Goal: Task Accomplishment & Management: Use online tool/utility

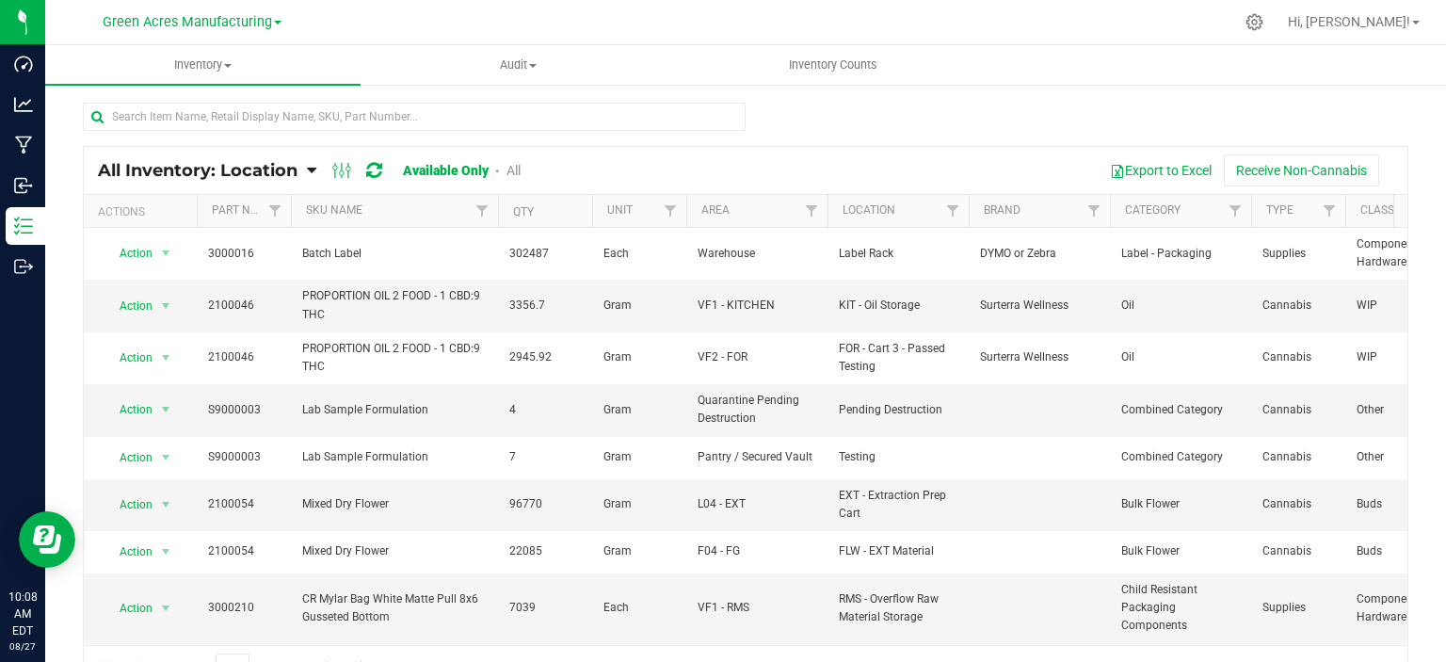
scroll to position [94, 0]
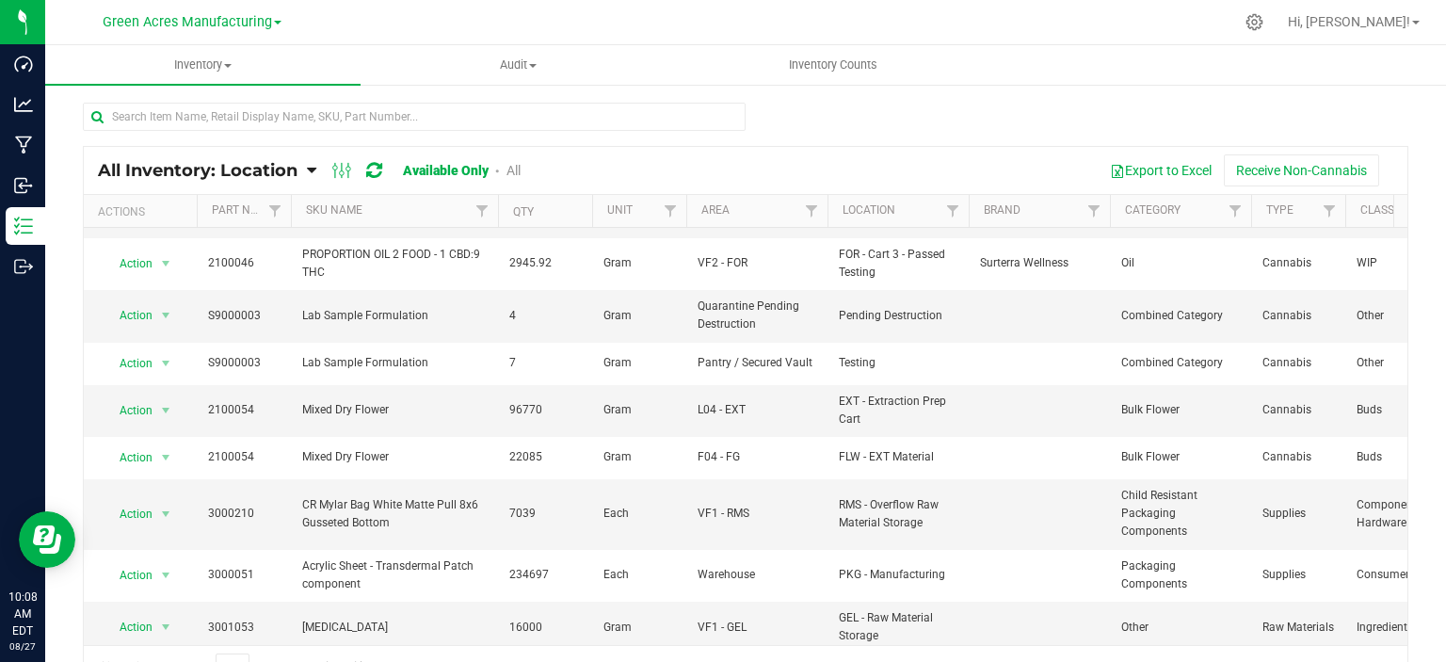
click at [208, 173] on span "All Inventory: Location" at bounding box center [198, 170] width 200 height 21
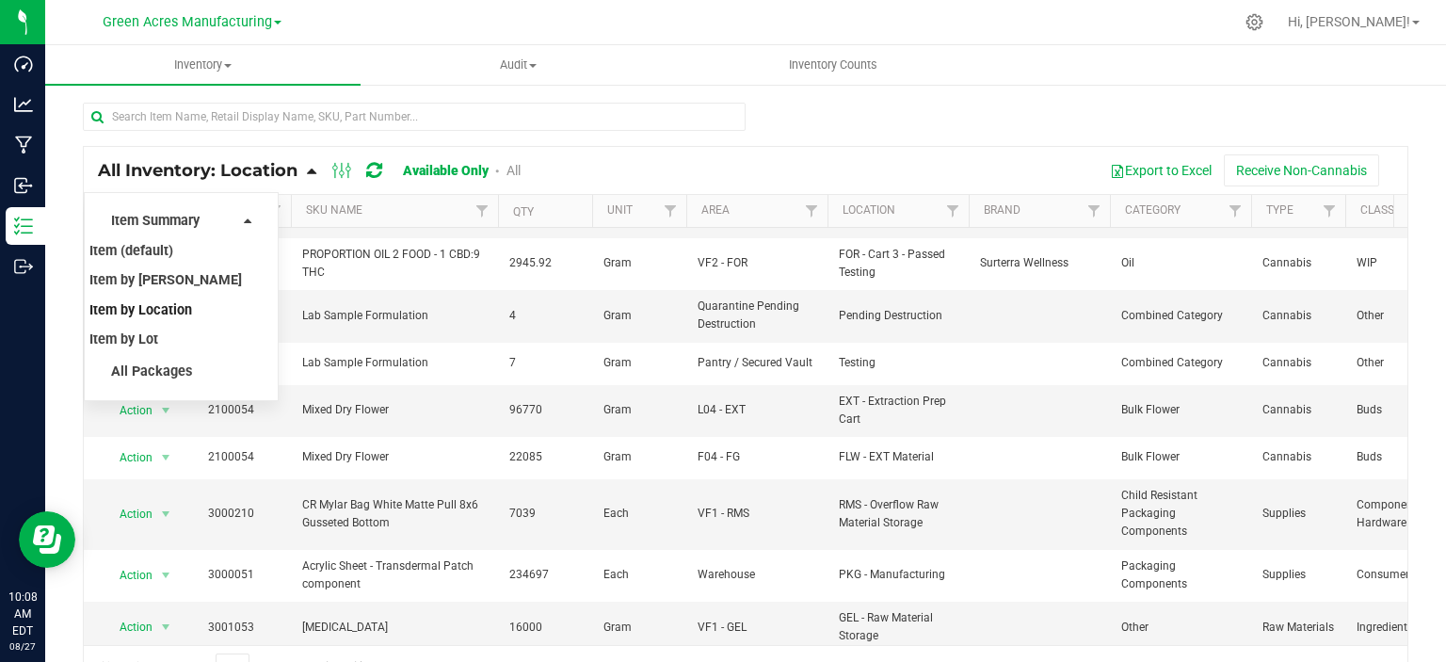
click at [208, 173] on span "All Inventory: Location" at bounding box center [198, 170] width 200 height 21
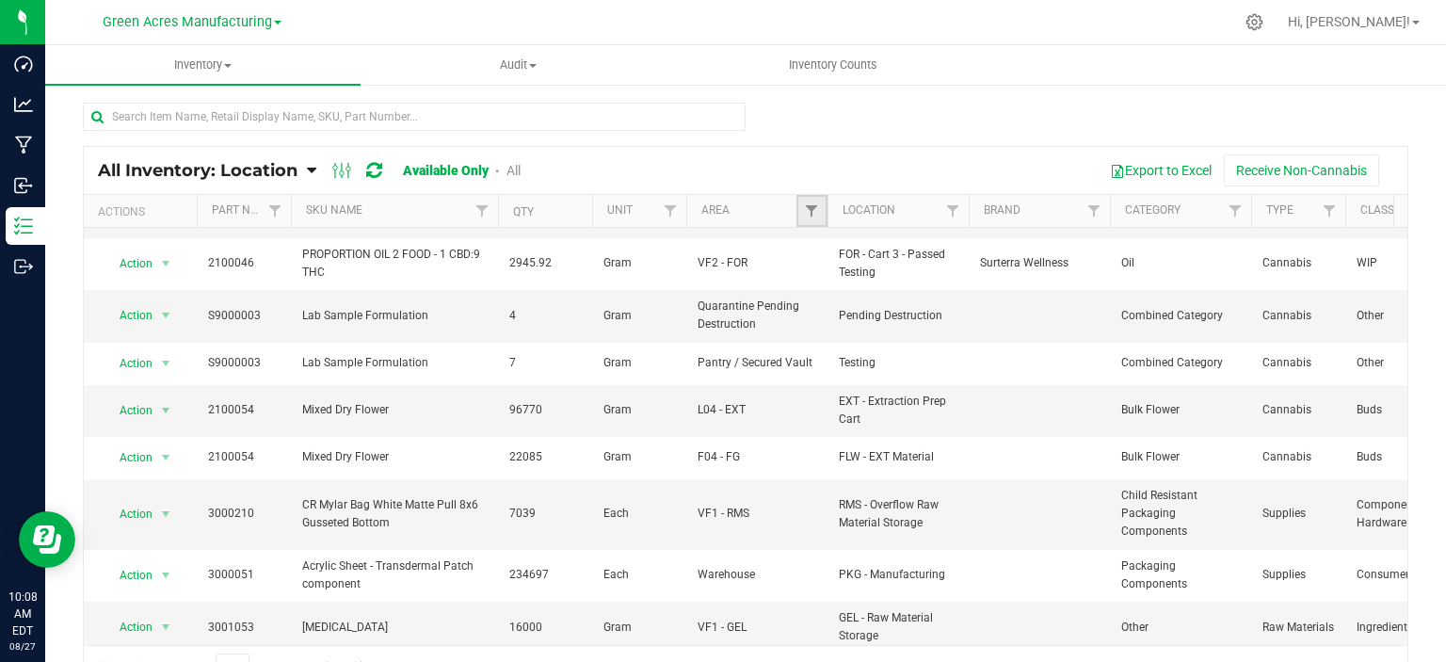
click at [821, 220] on link "Filter" at bounding box center [812, 211] width 31 height 32
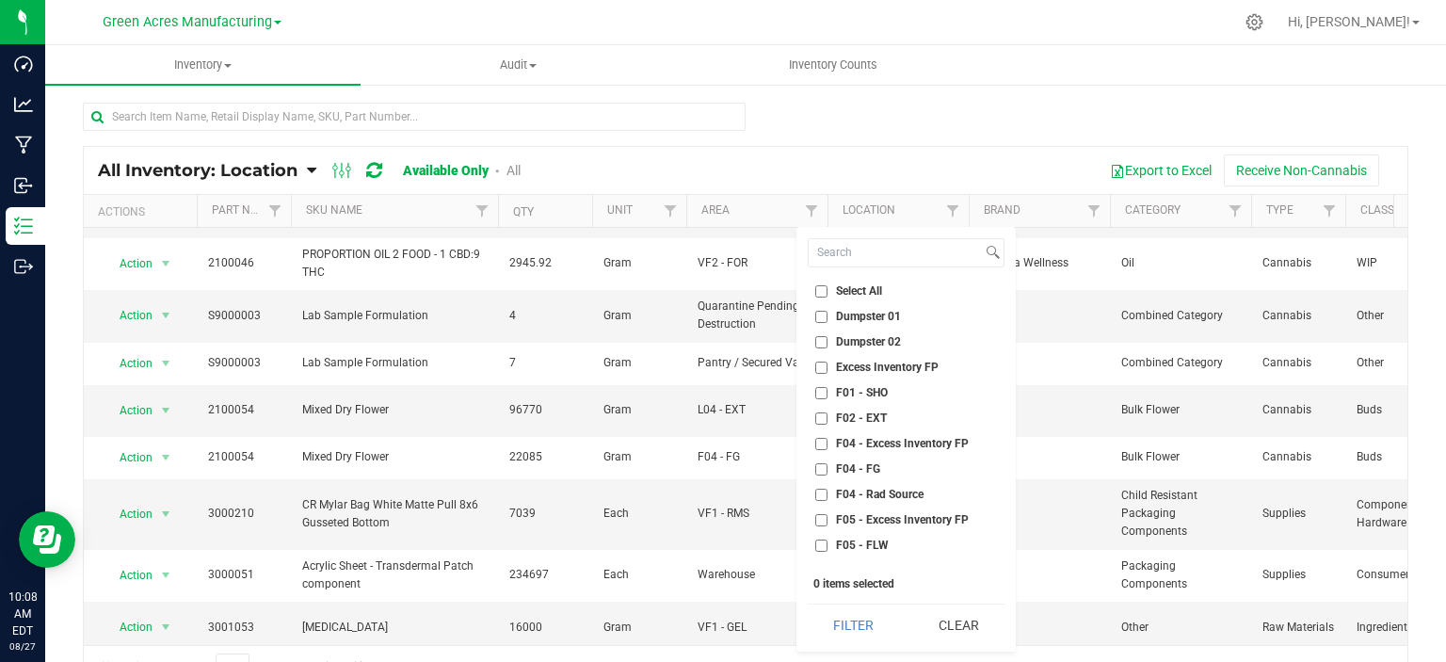
click at [838, 290] on span "Select All" at bounding box center [859, 290] width 46 height 11
click at [828, 290] on input "Select All" at bounding box center [821, 291] width 12 height 12
checkbox input "true"
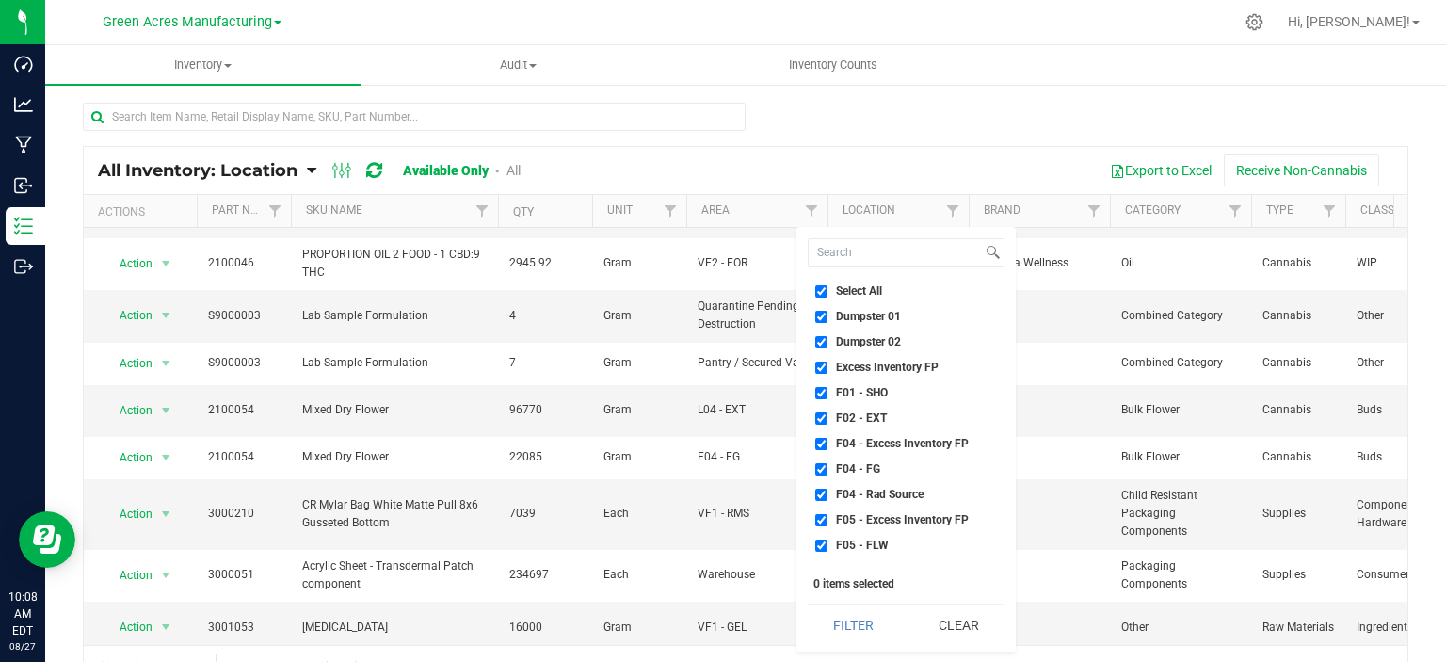
checkbox input "true"
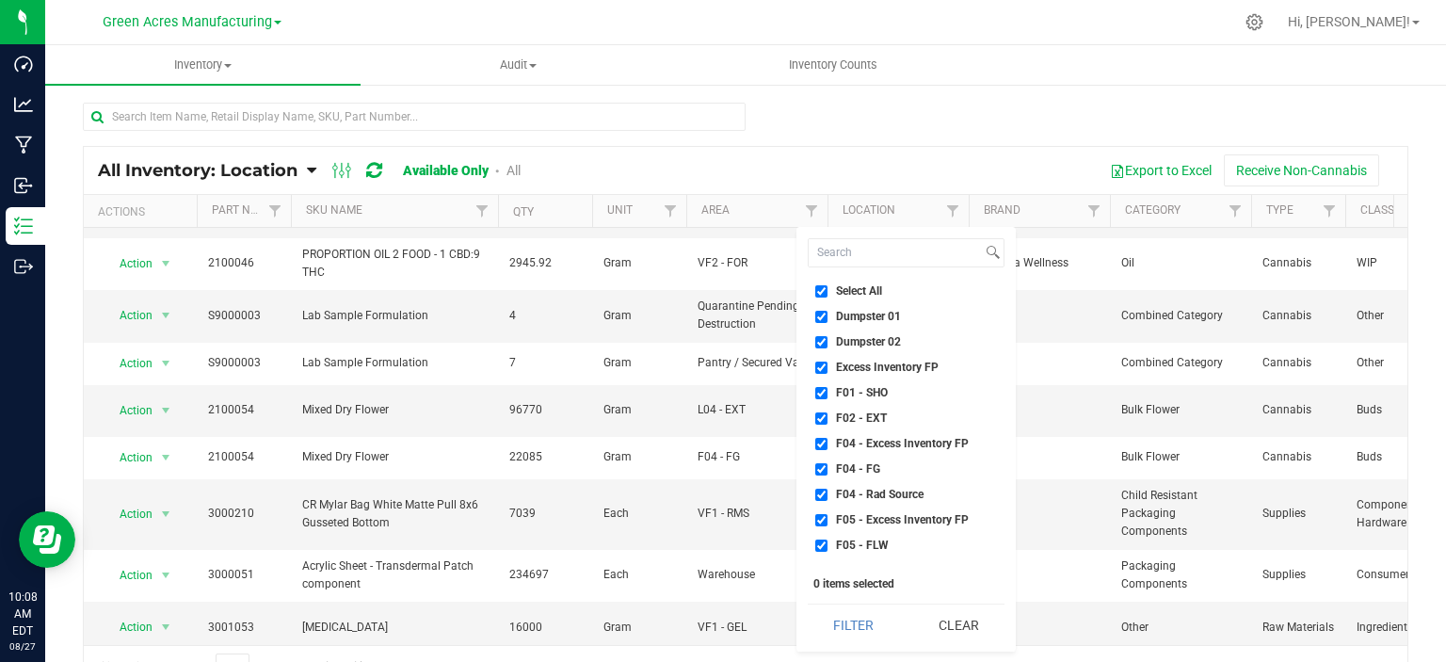
checkbox input "true"
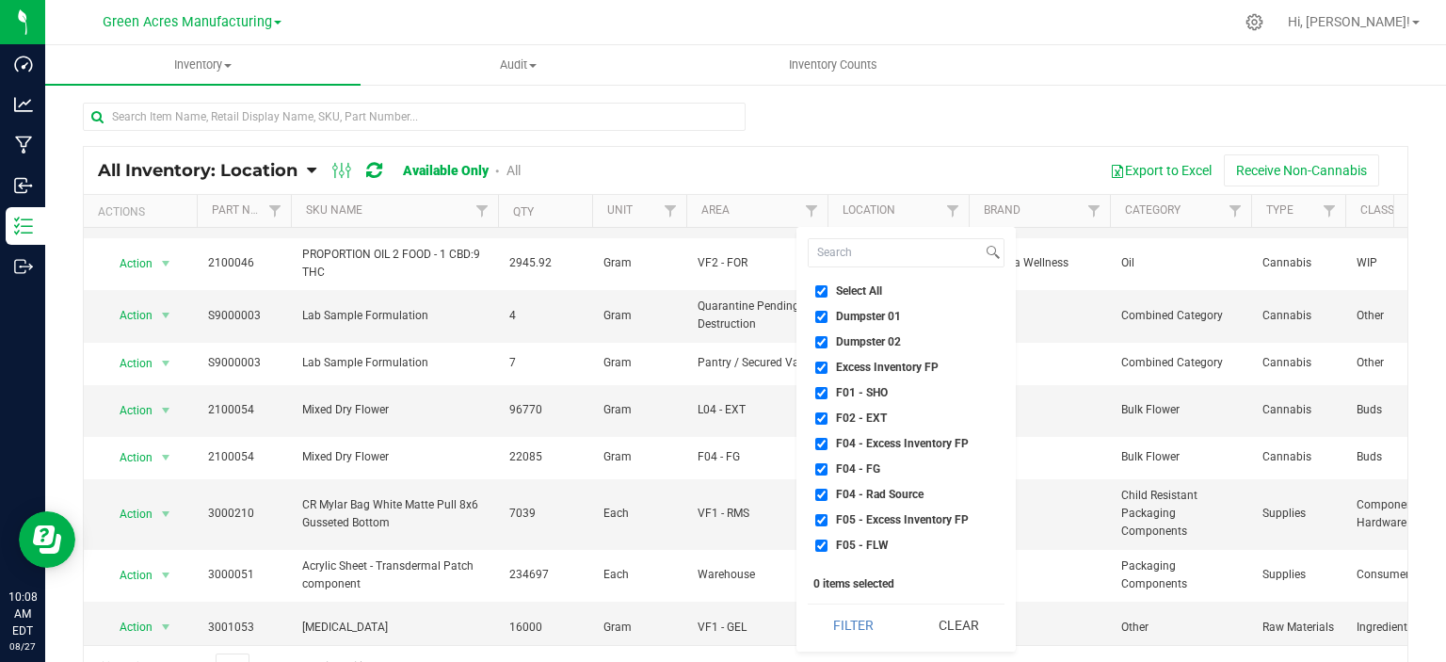
checkbox input "true"
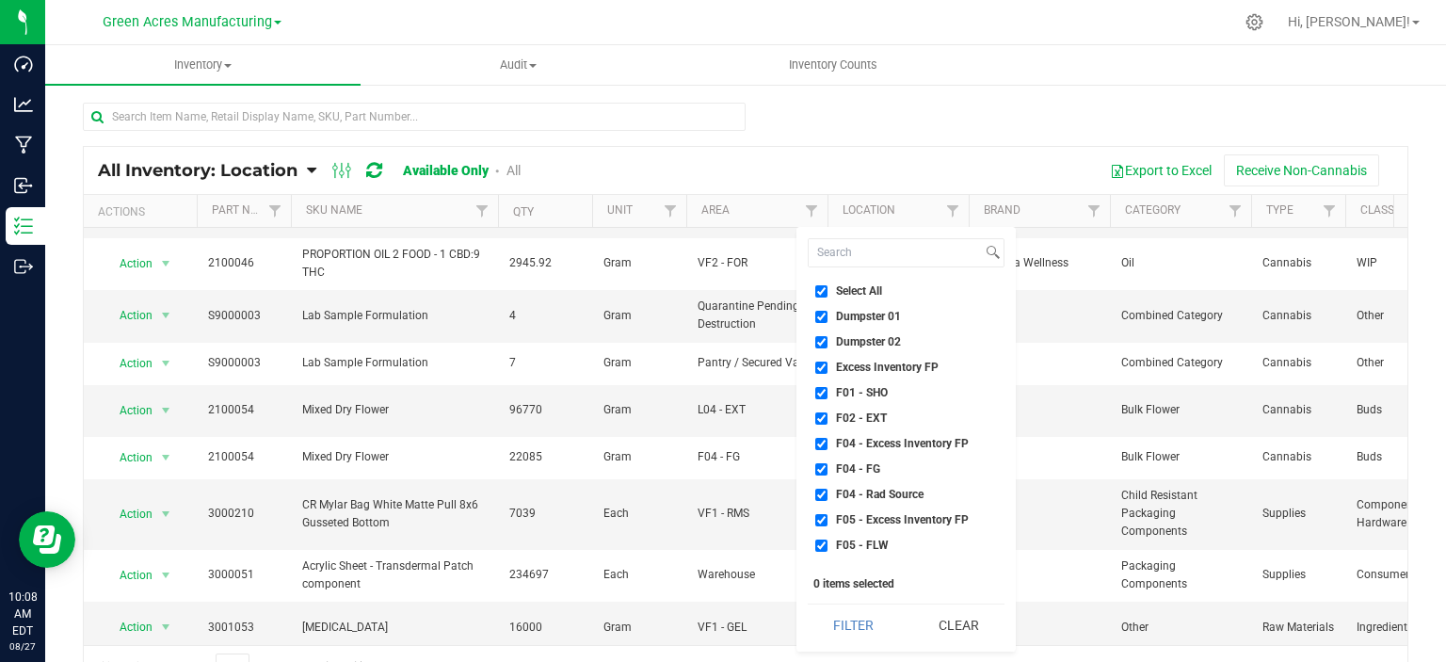
checkbox input "true"
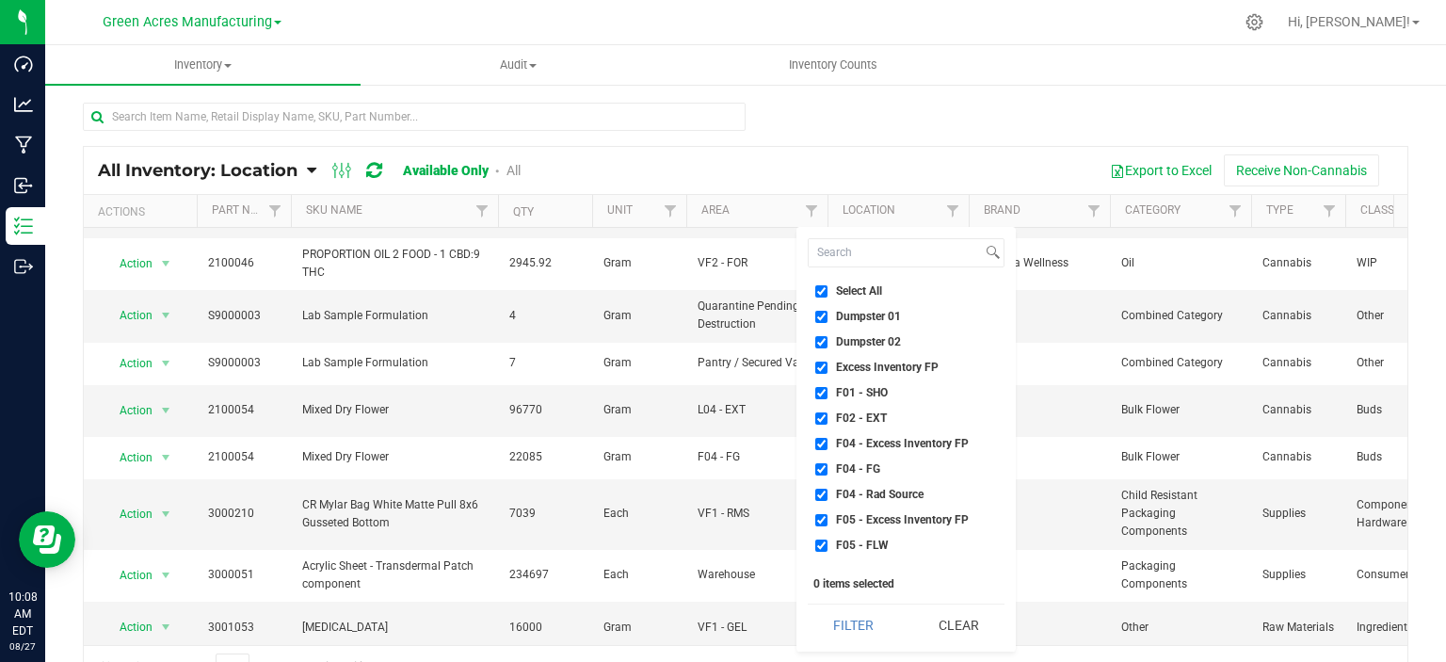
checkbox input "true"
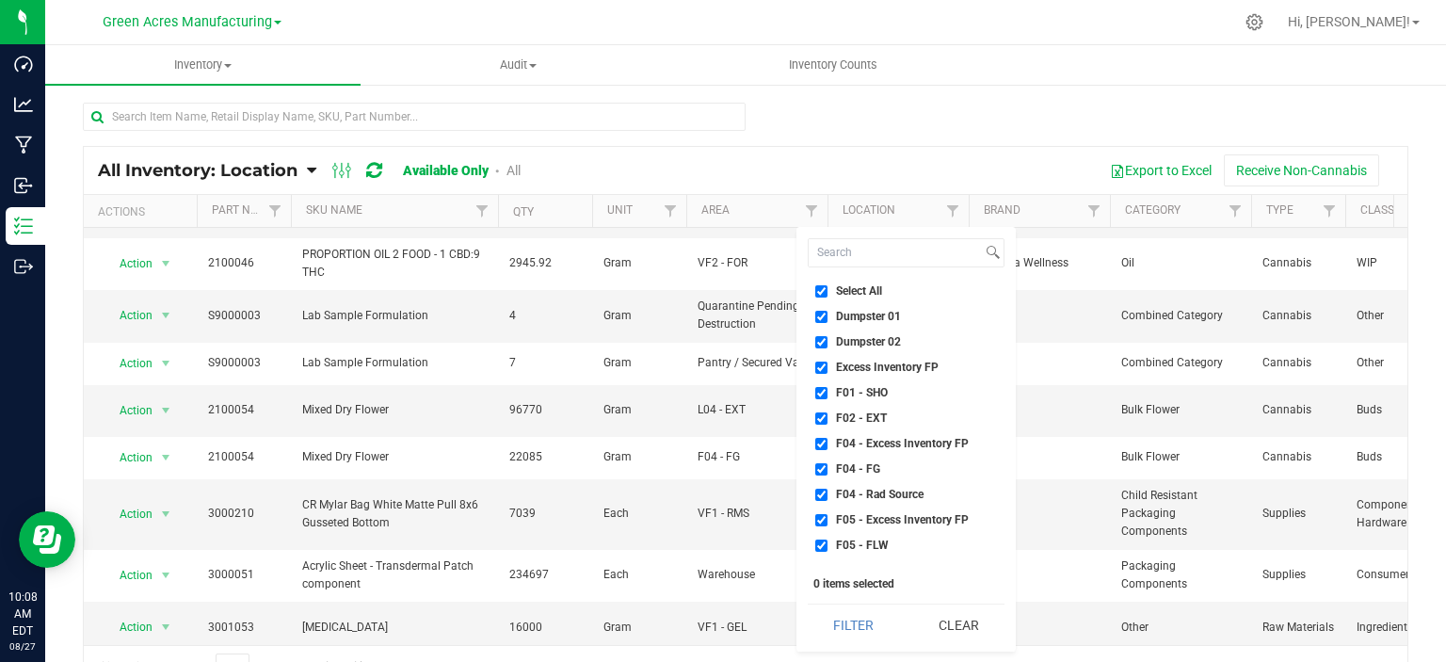
checkbox input "true"
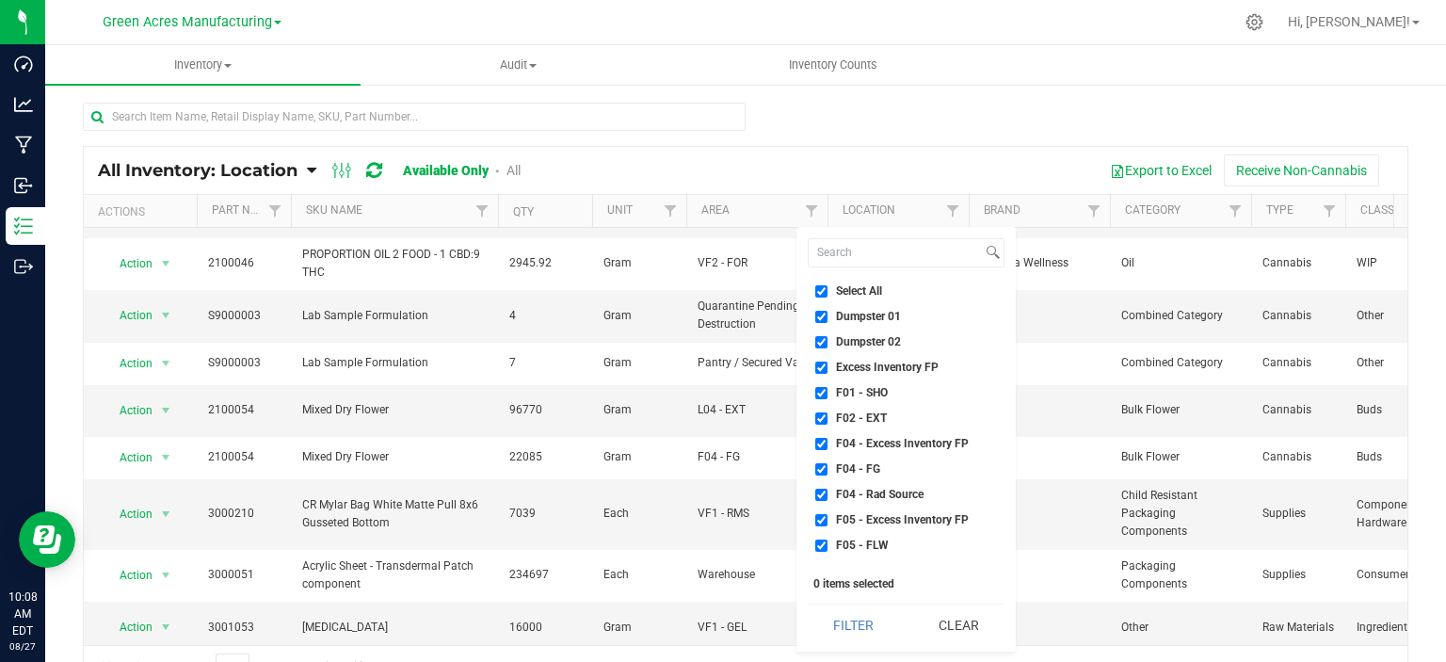
checkbox input "true"
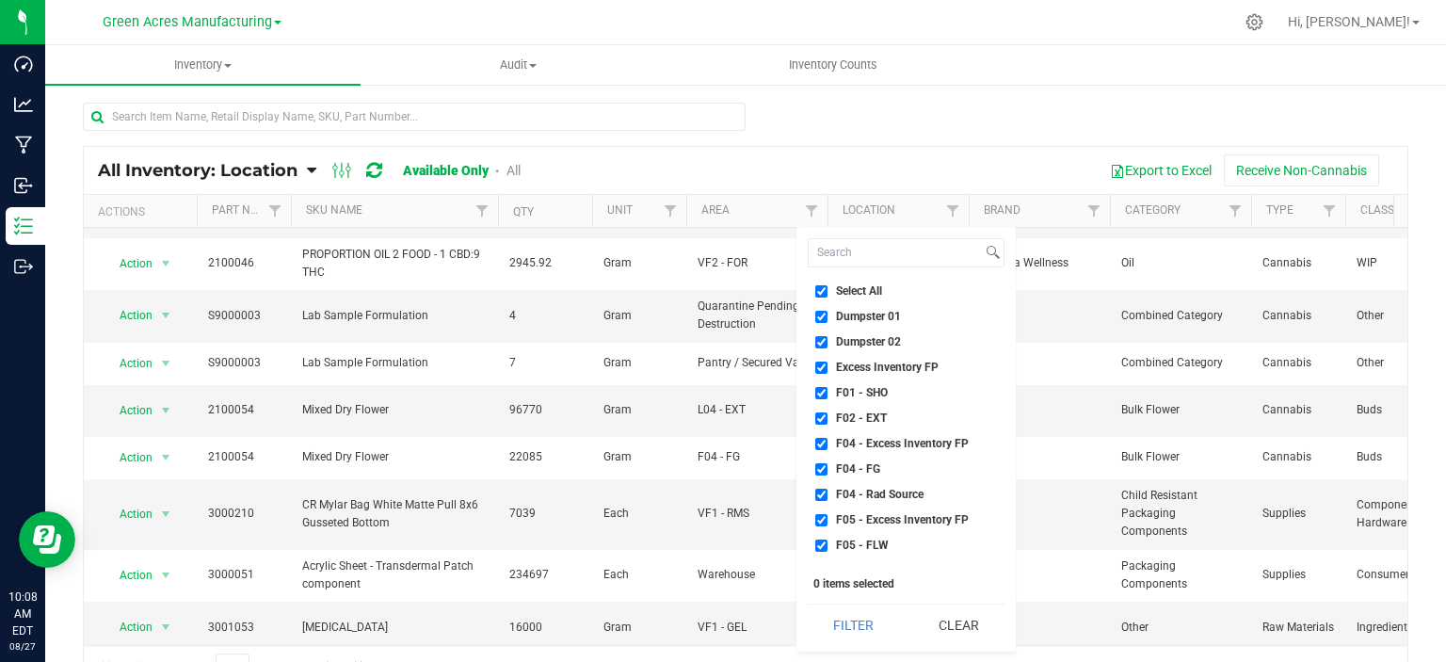
checkbox input "true"
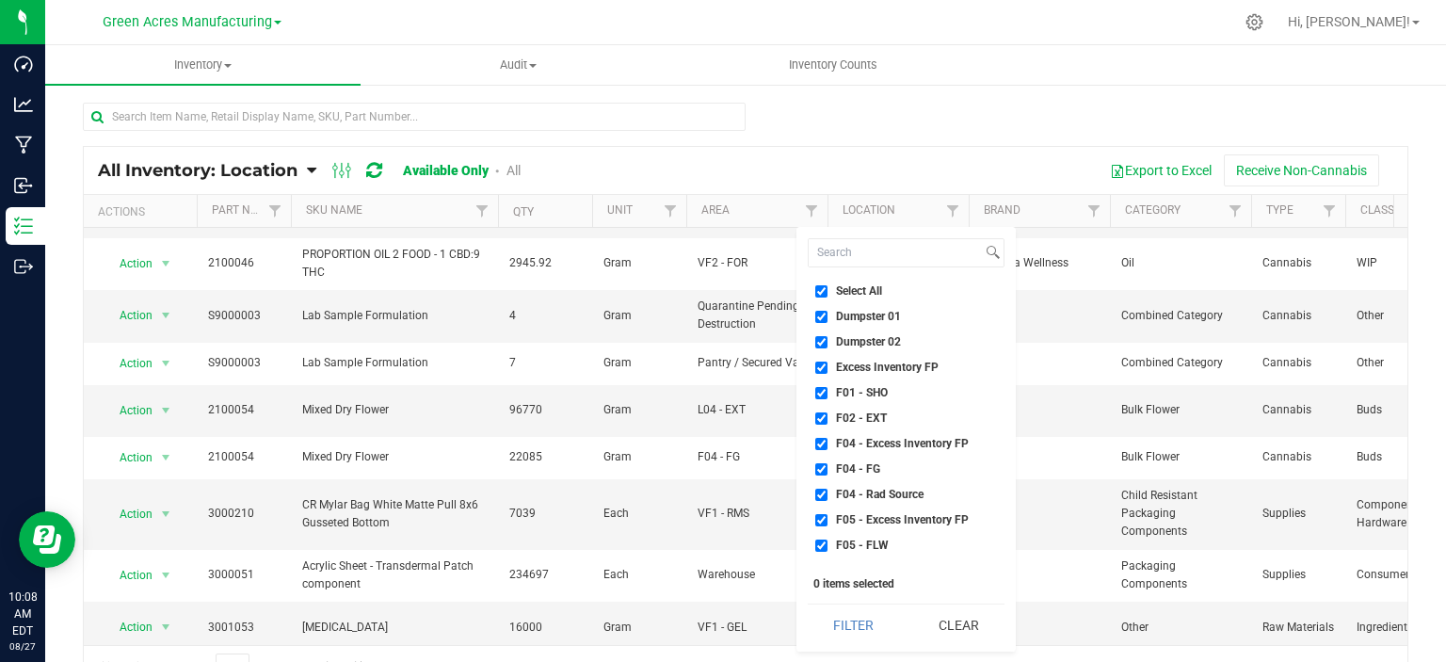
checkbox input "true"
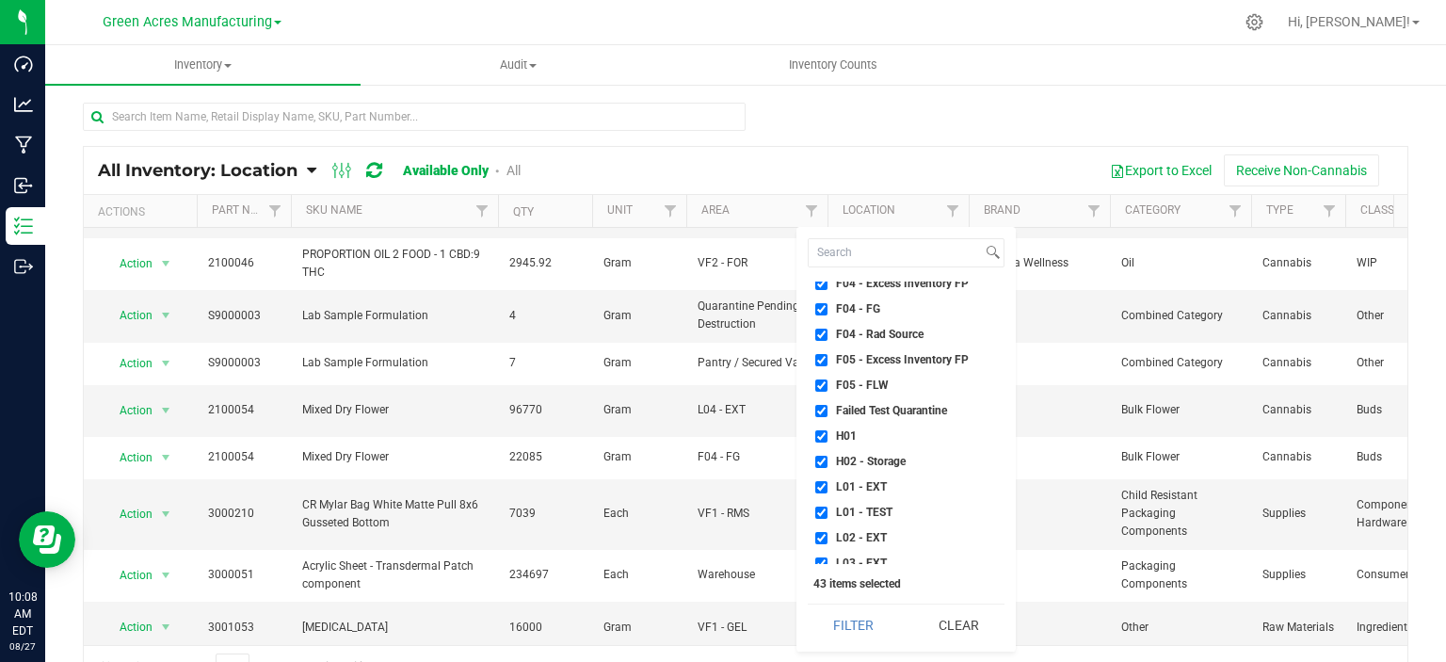
scroll to position [188, 0]
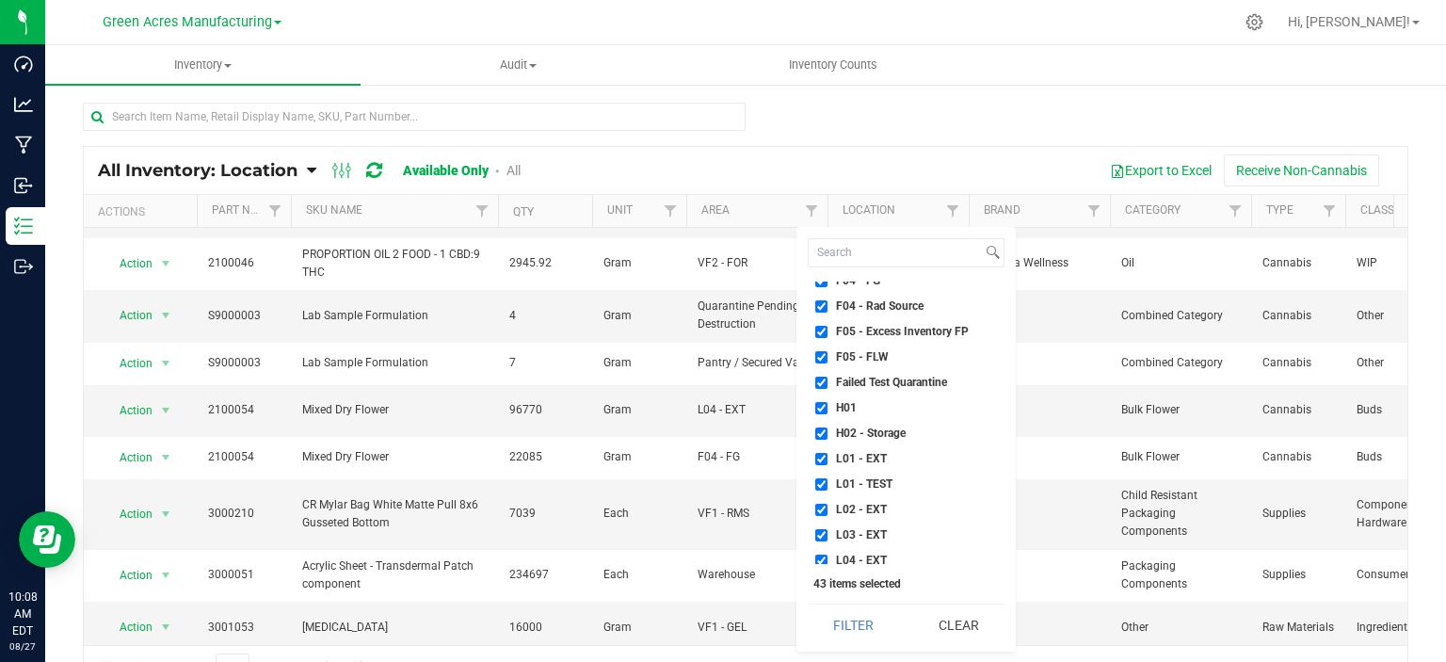
click at [878, 379] on span "Failed Test Quarantine" at bounding box center [891, 382] width 111 height 11
click at [828, 379] on input "Failed Test Quarantine" at bounding box center [821, 383] width 12 height 12
checkbox input "false"
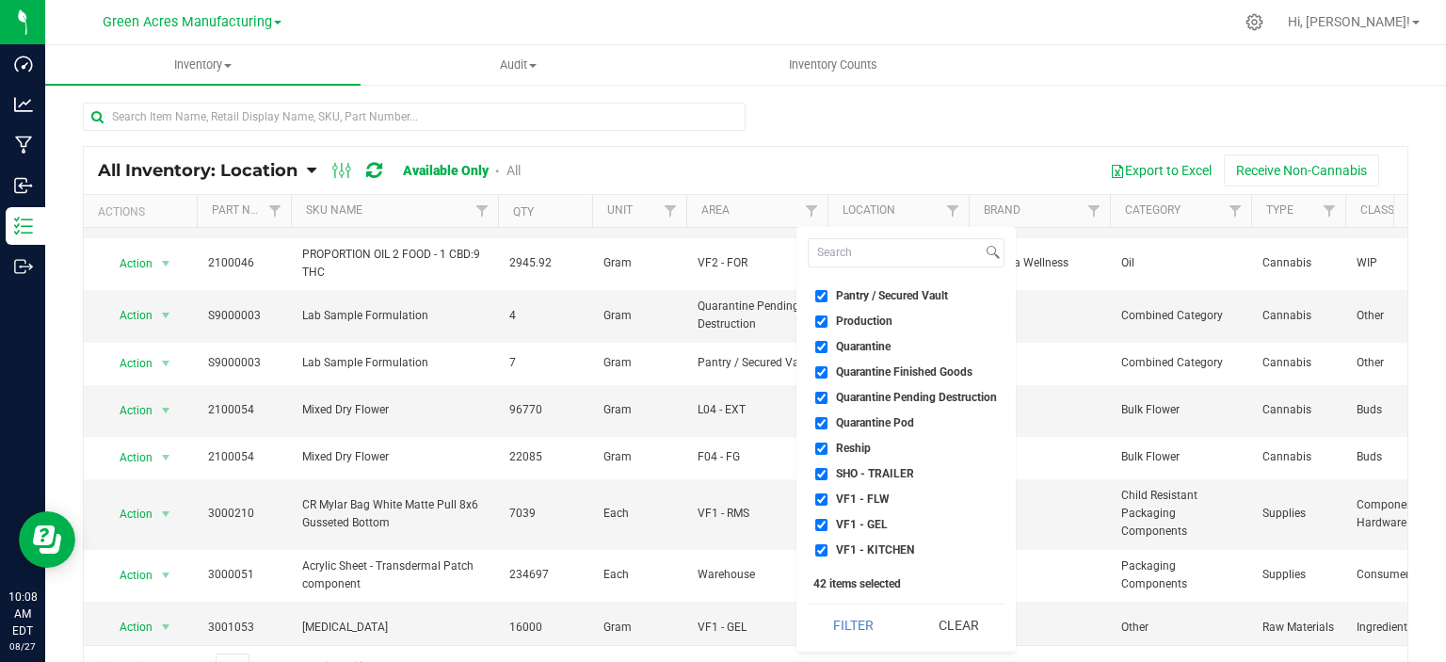
scroll to position [565, 0]
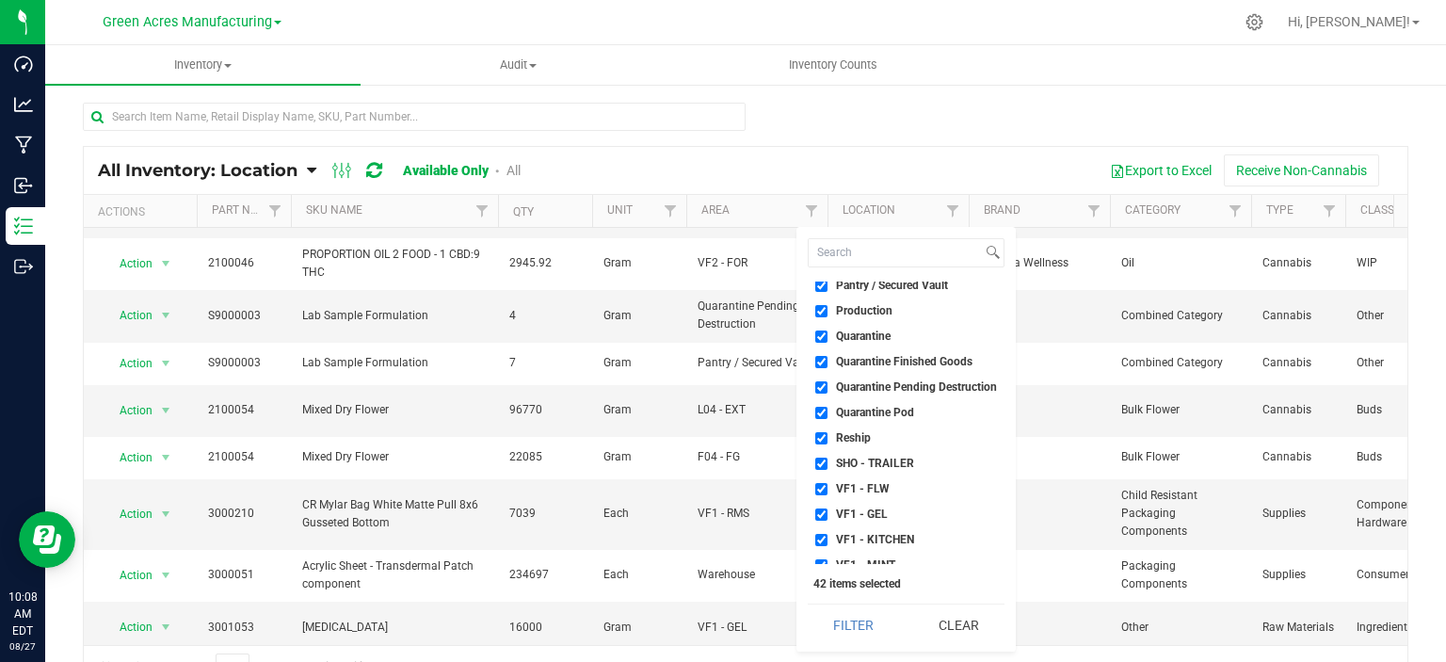
click at [857, 337] on span "Quarantine" at bounding box center [863, 335] width 55 height 11
click at [828, 337] on input "Quarantine" at bounding box center [821, 336] width 12 height 12
checkbox input "false"
click at [857, 364] on span "Quarantine Finished Goods" at bounding box center [904, 361] width 137 height 11
click at [828, 364] on input "Quarantine Finished Goods" at bounding box center [821, 362] width 12 height 12
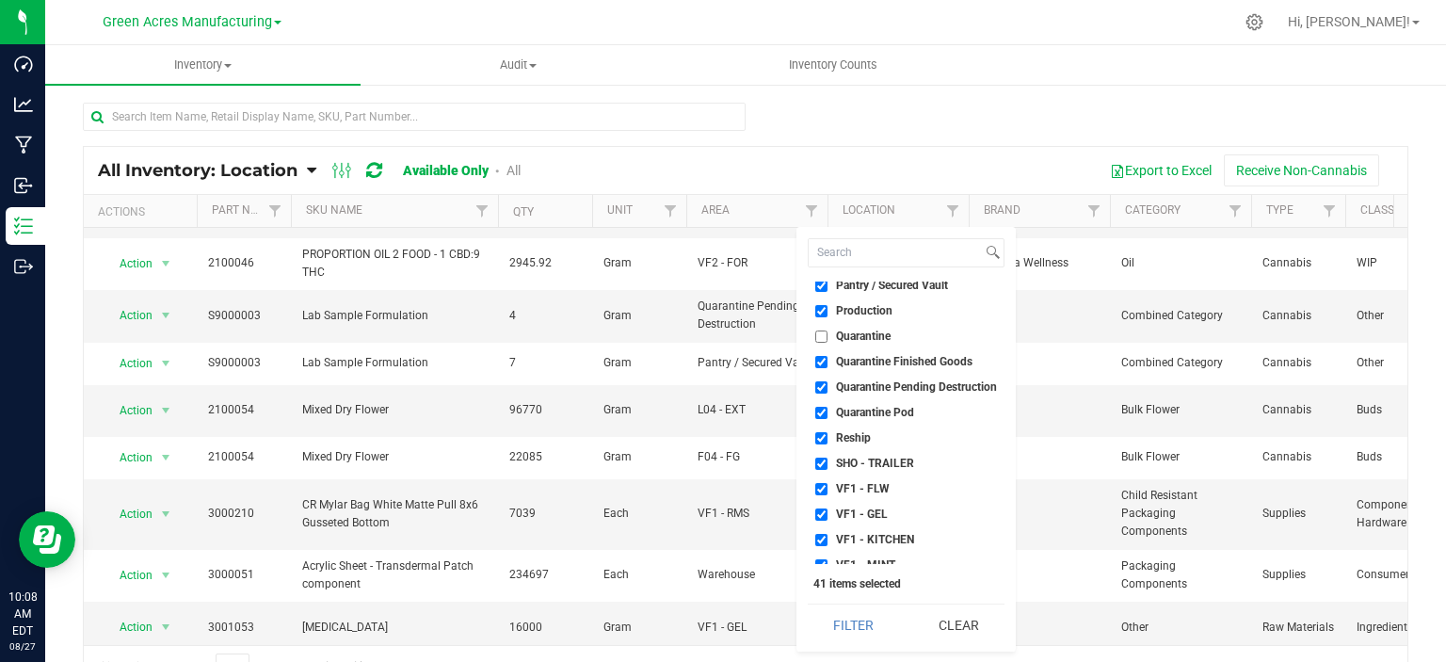
checkbox input "false"
click at [854, 388] on span "Quarantine Pending Destruction" at bounding box center [916, 386] width 161 height 11
click at [828, 388] on input "Quarantine Pending Destruction" at bounding box center [821, 387] width 12 height 12
checkbox input "false"
click at [850, 412] on span "Quarantine Pod" at bounding box center [875, 412] width 78 height 11
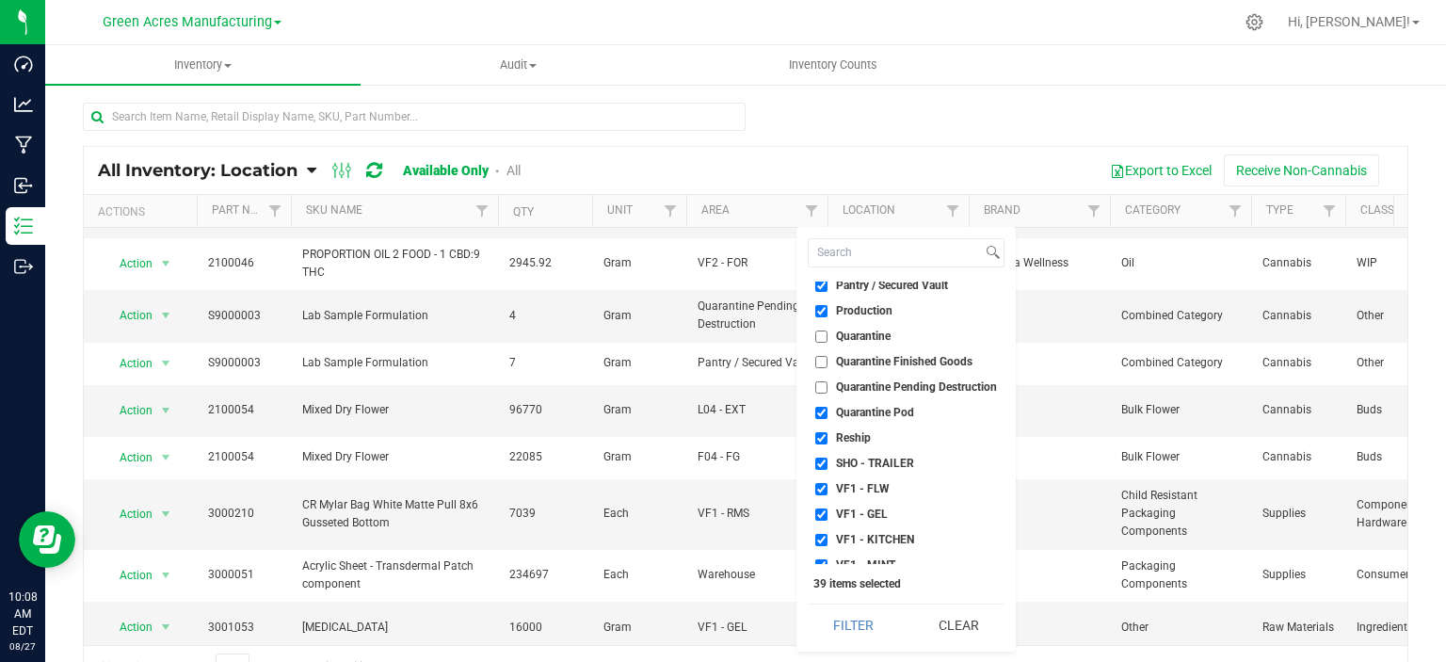
click at [828, 412] on input "Quarantine Pod" at bounding box center [821, 413] width 12 height 12
checkbox input "false"
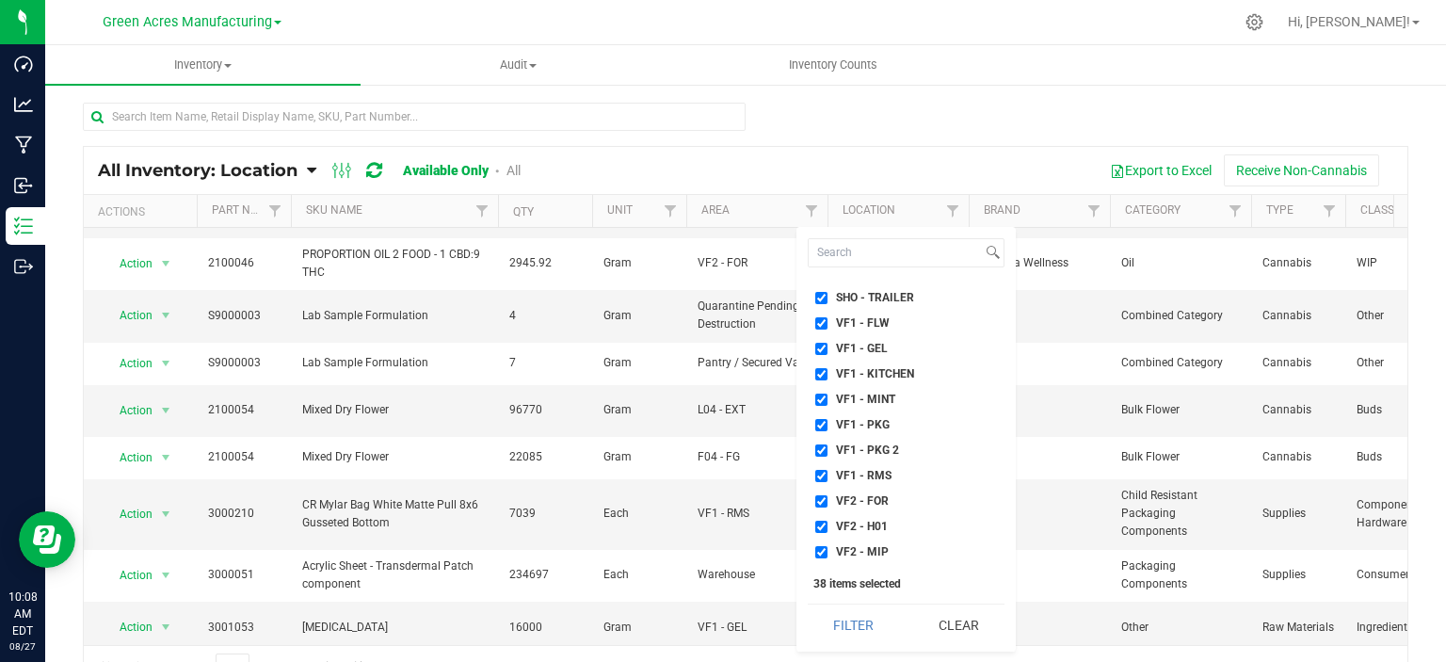
scroll to position [830, 0]
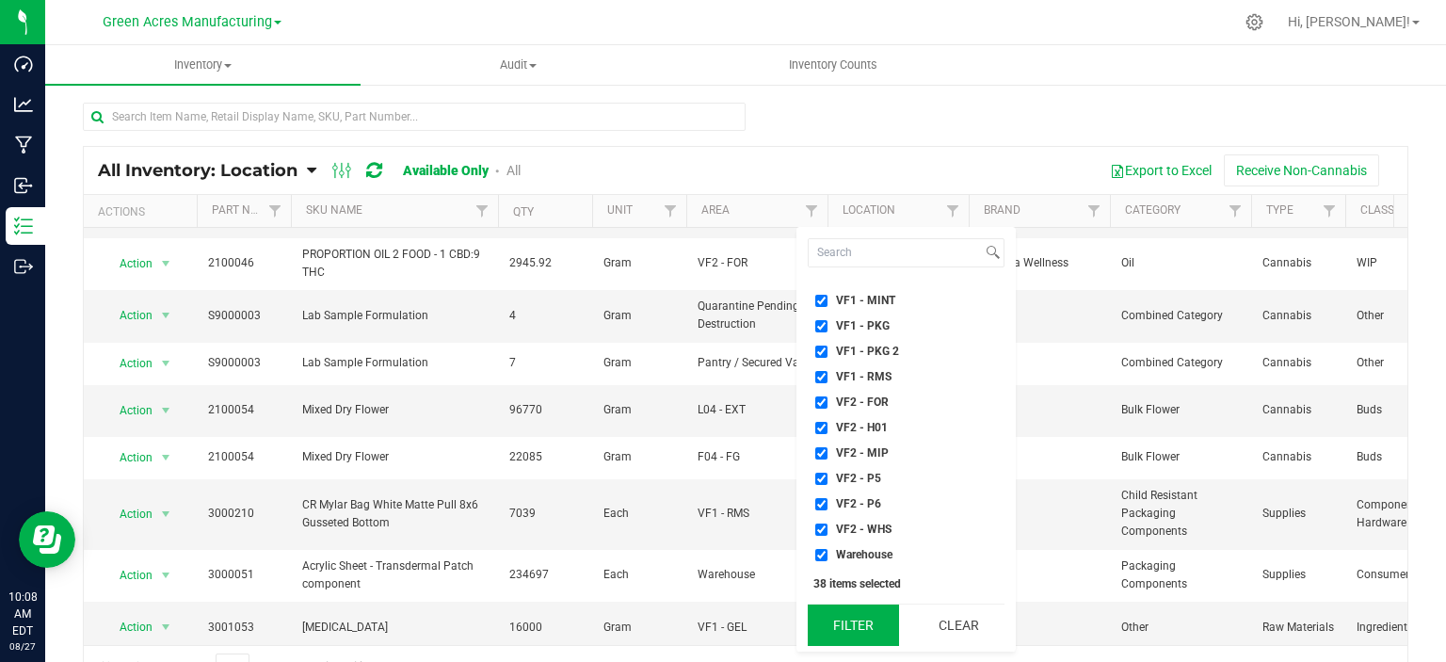
click at [848, 616] on button "Filter" at bounding box center [853, 624] width 91 height 41
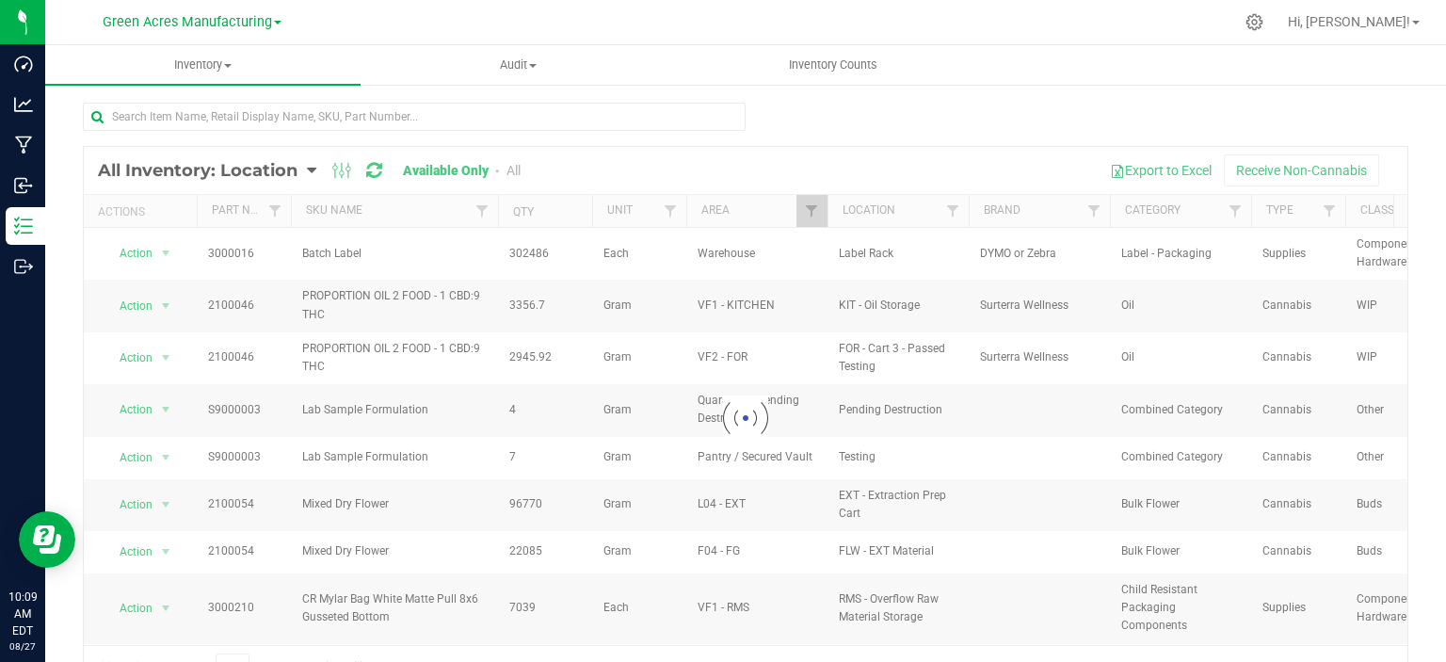
checkbox input "true"
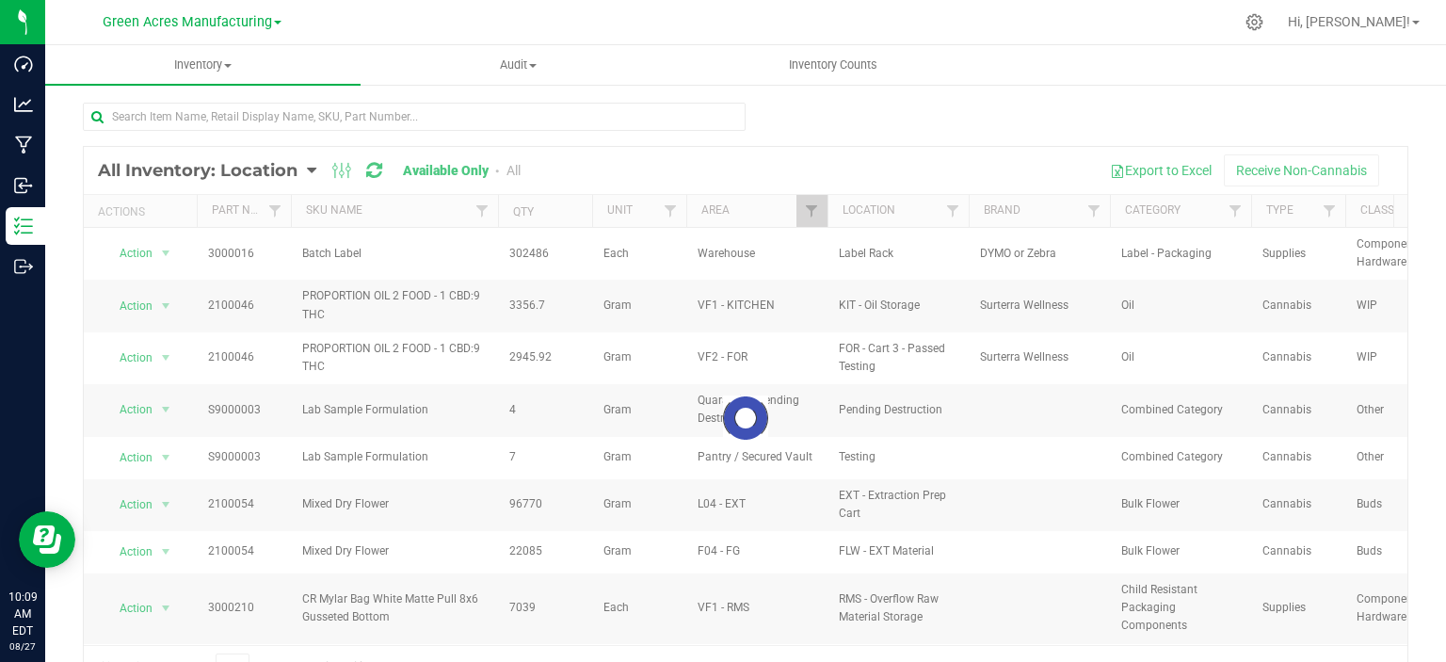
checkbox input "true"
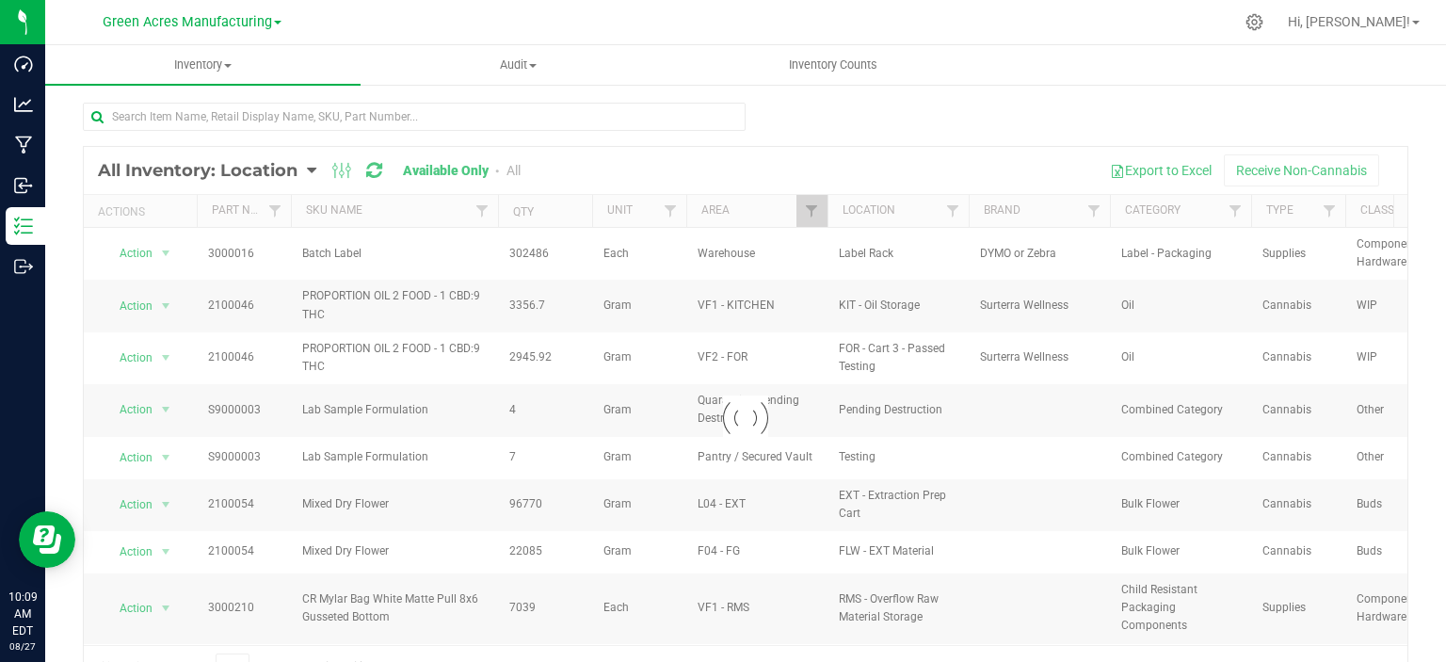
checkbox input "true"
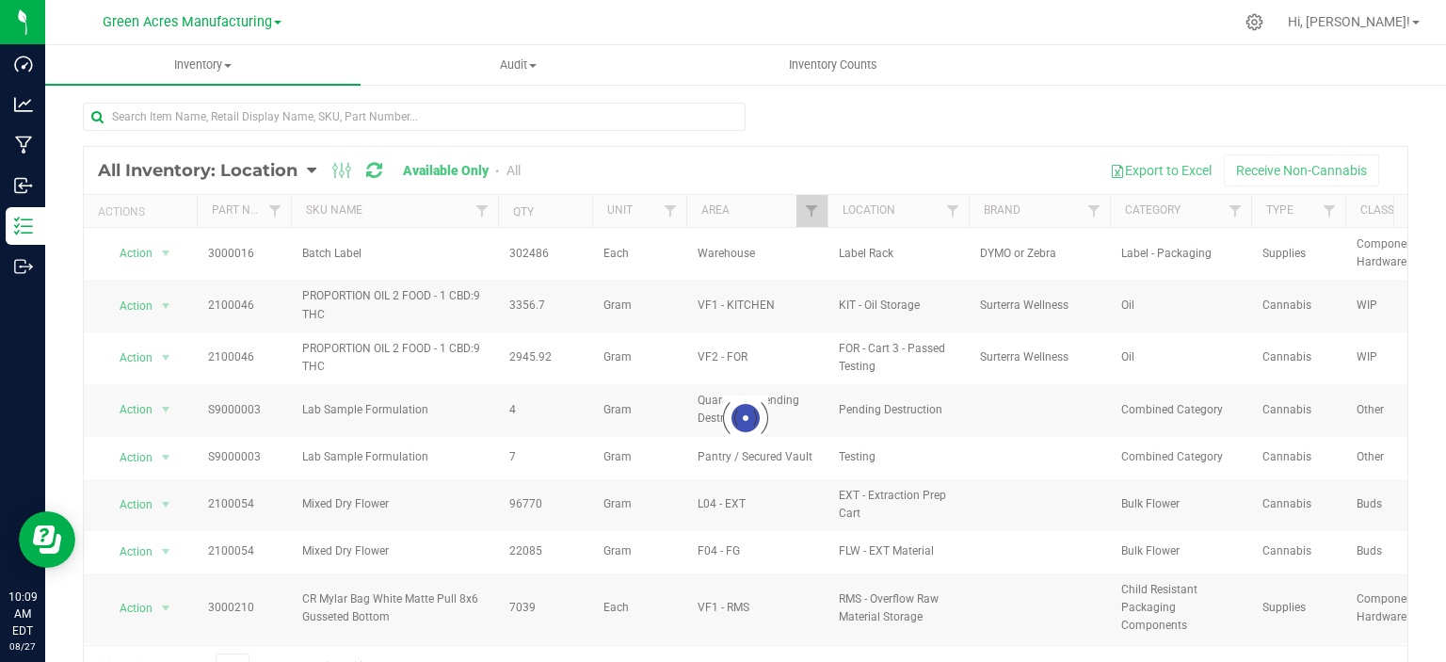
checkbox input "true"
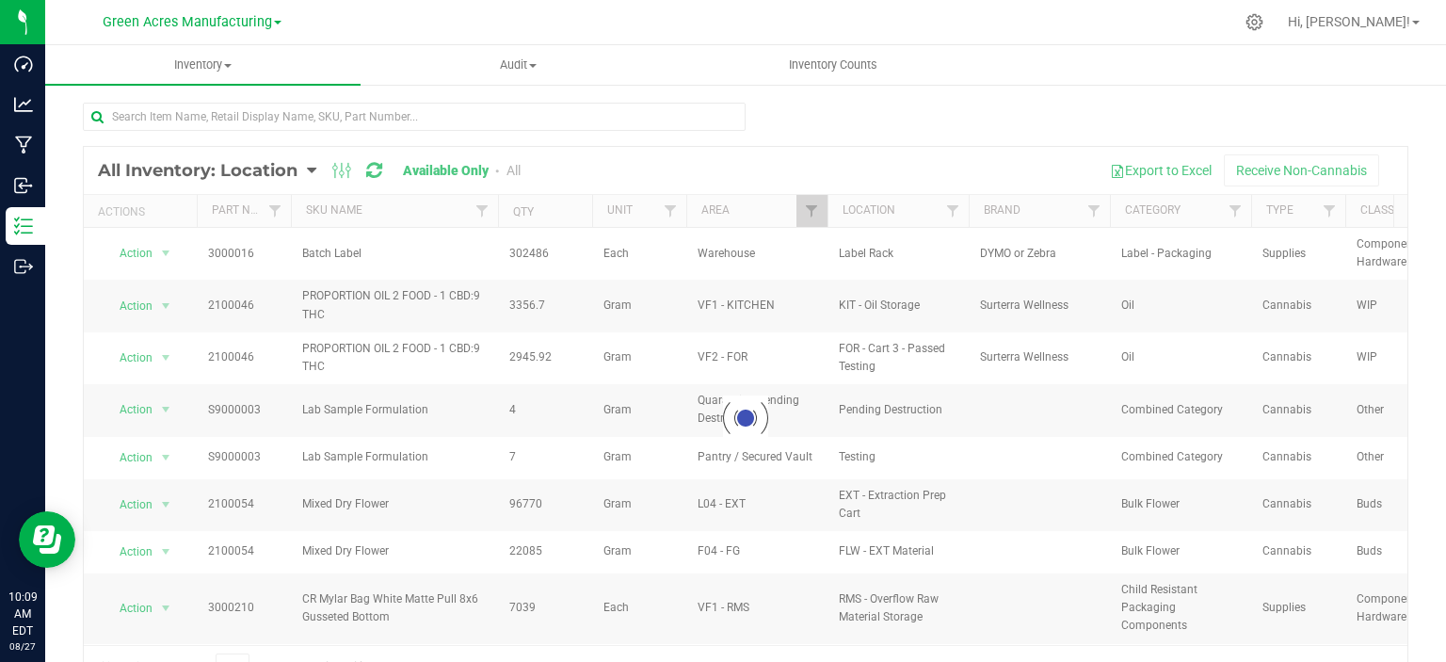
checkbox input "true"
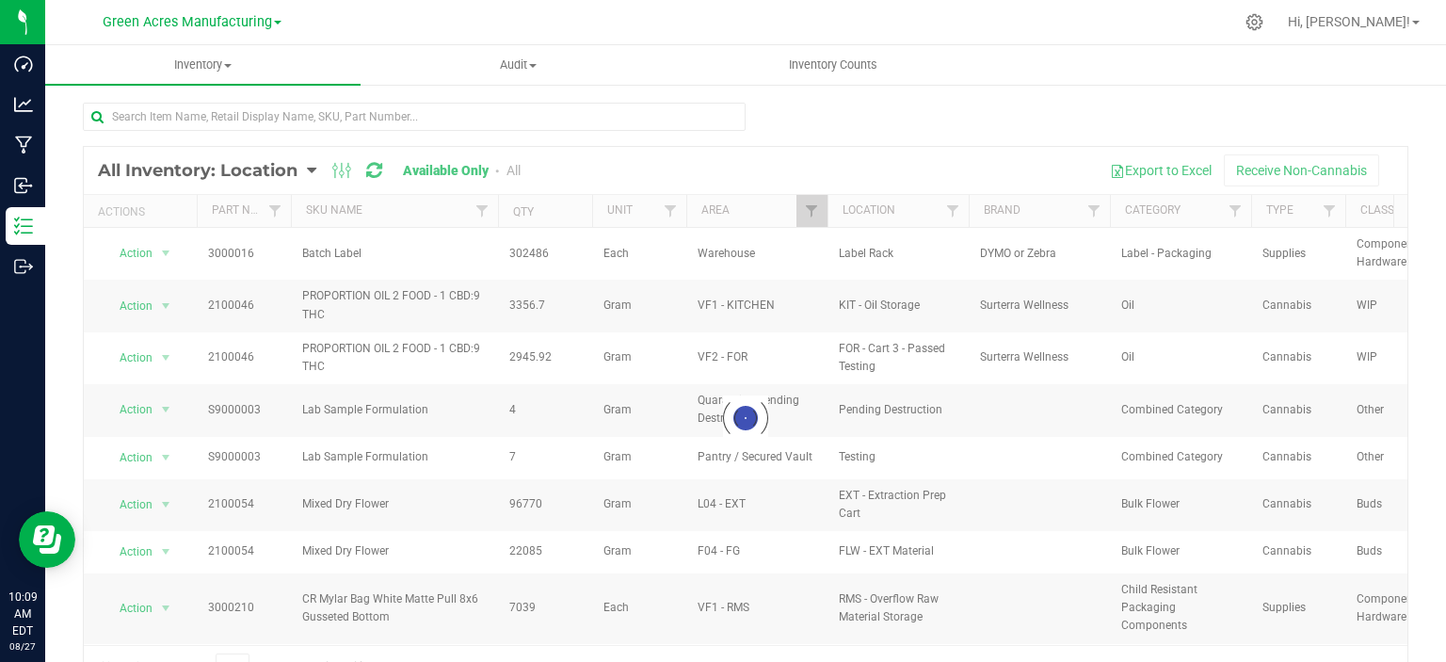
checkbox input "true"
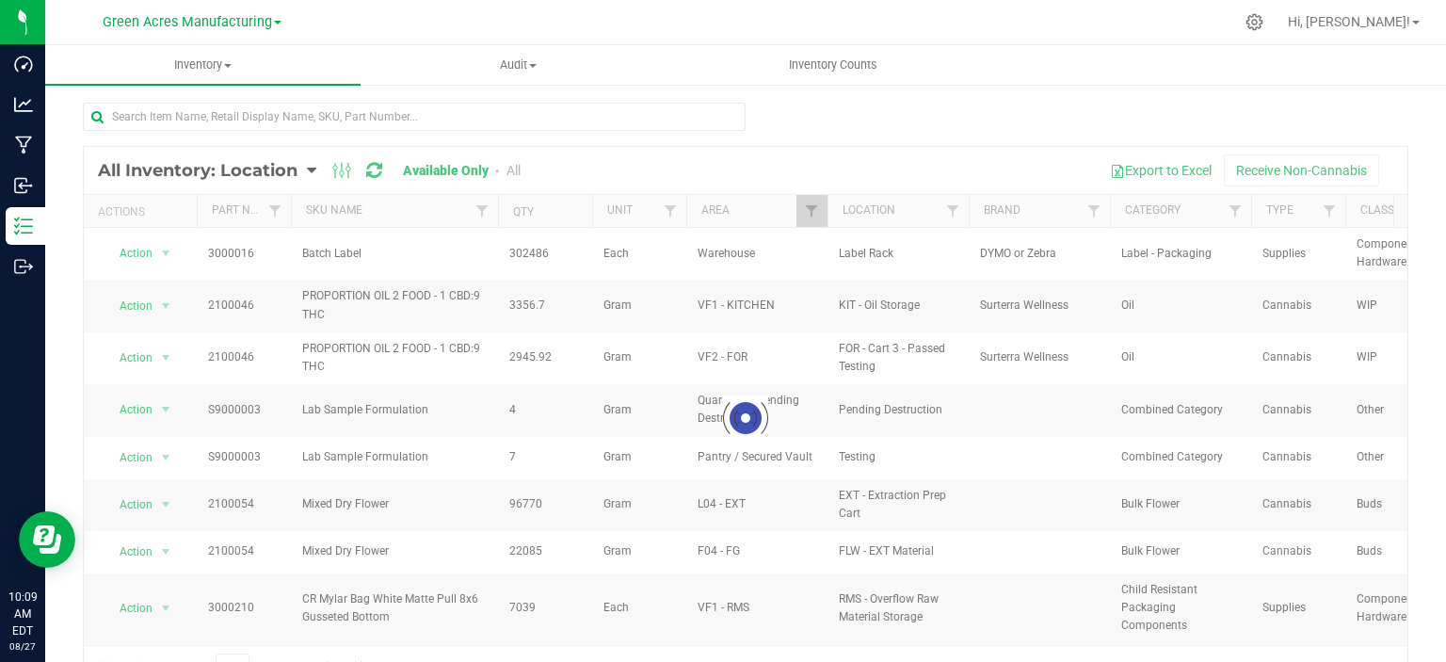
checkbox input "true"
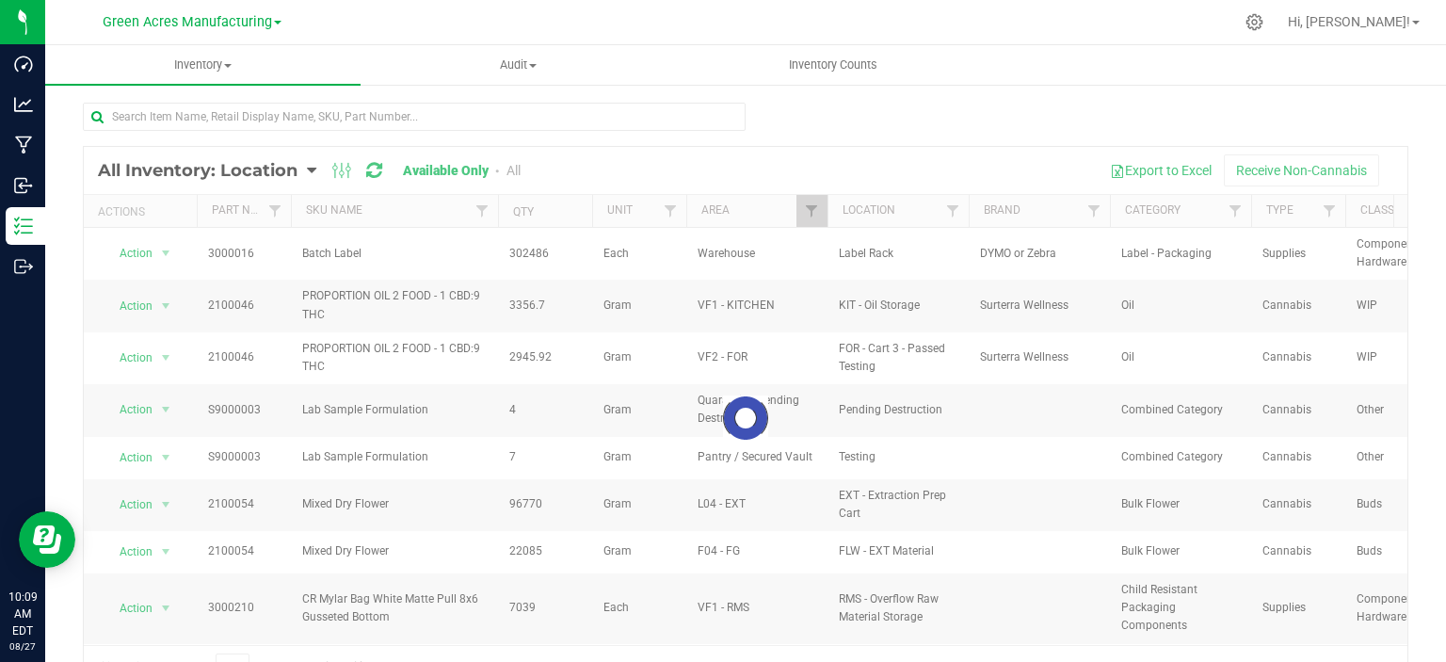
checkbox input "true"
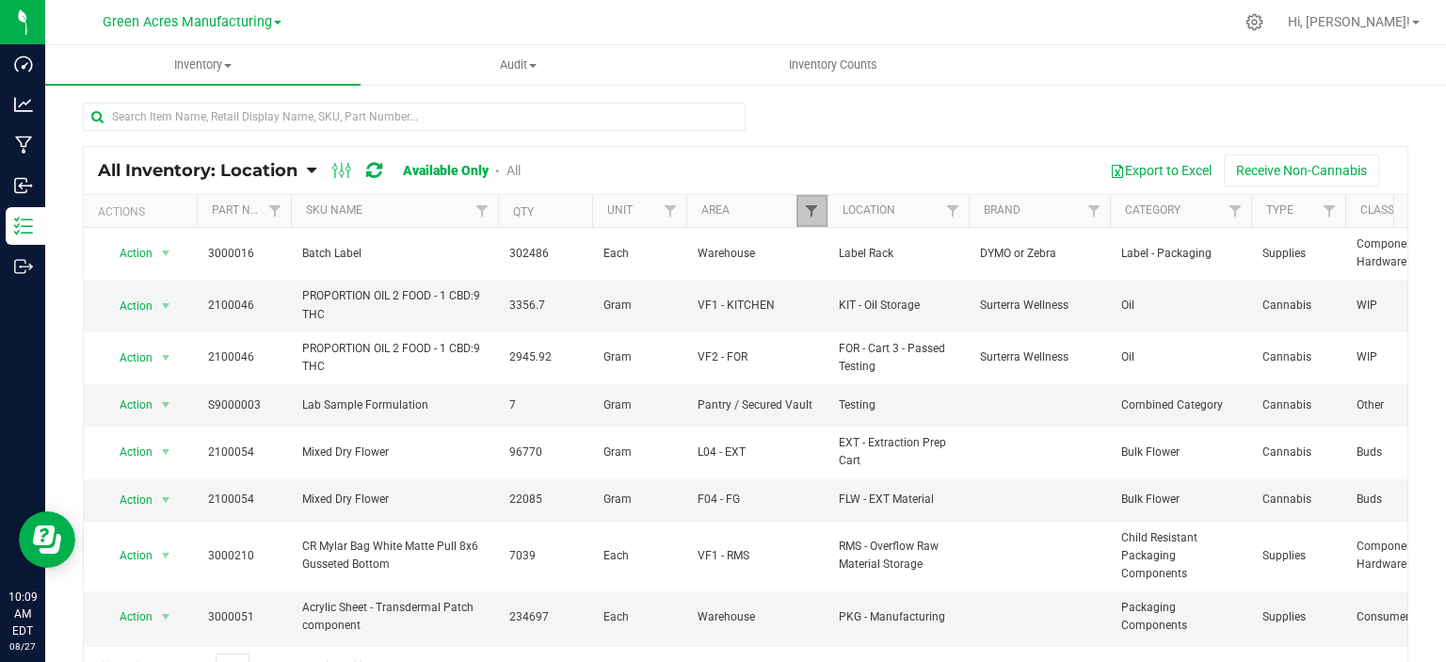
click at [806, 203] on span "Filter" at bounding box center [811, 210] width 15 height 15
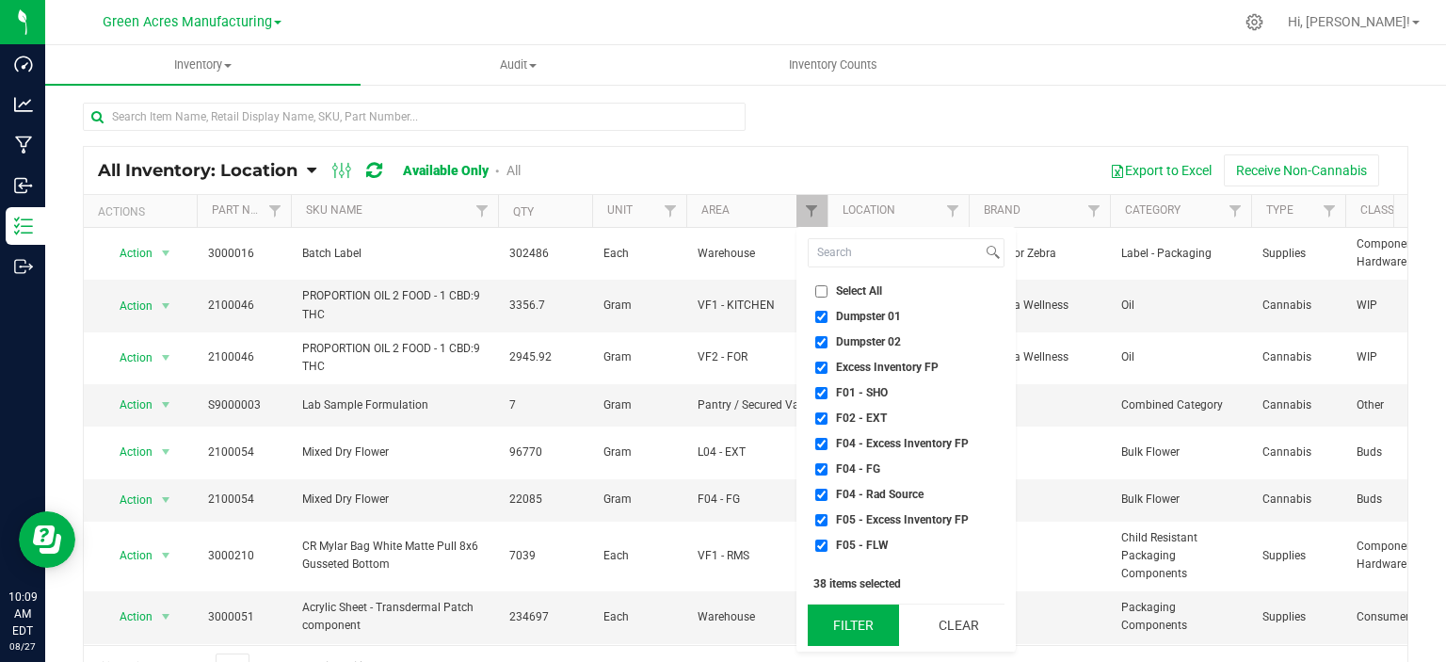
click at [878, 624] on button "Filter" at bounding box center [853, 624] width 91 height 41
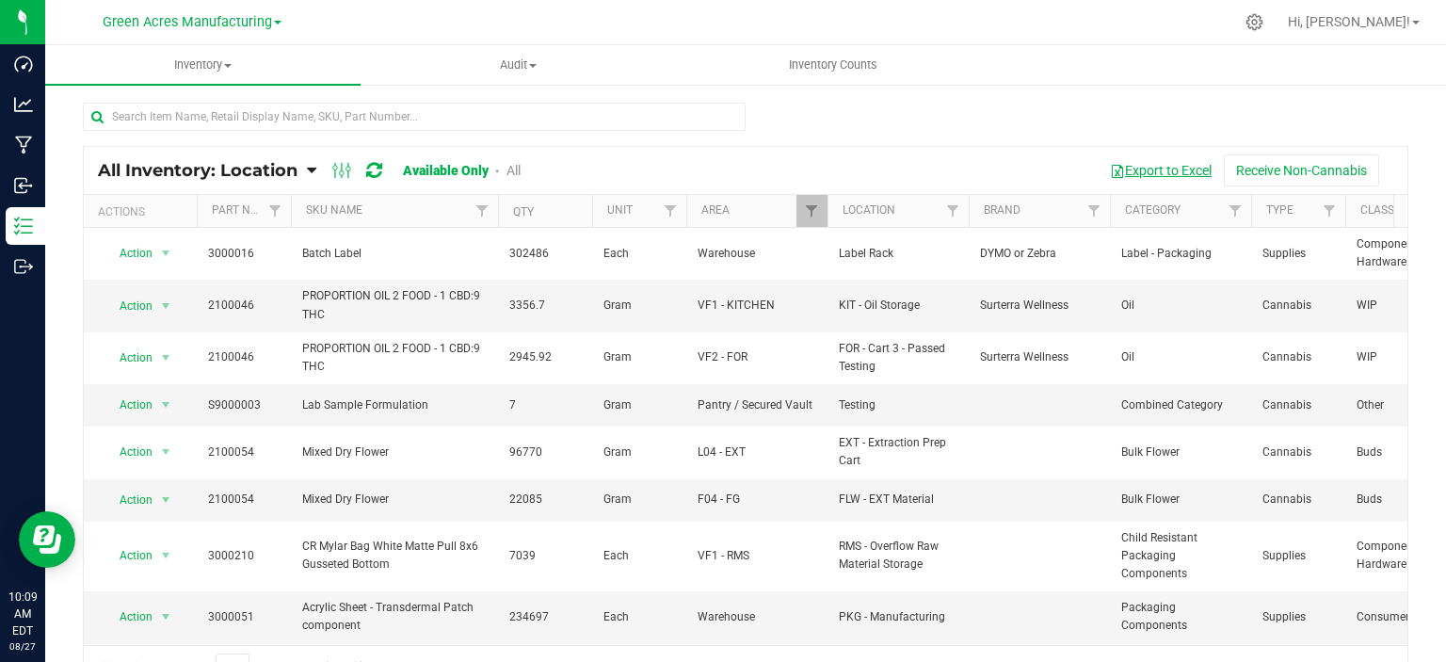
click at [1156, 171] on button "Export to Excel" at bounding box center [1161, 170] width 126 height 32
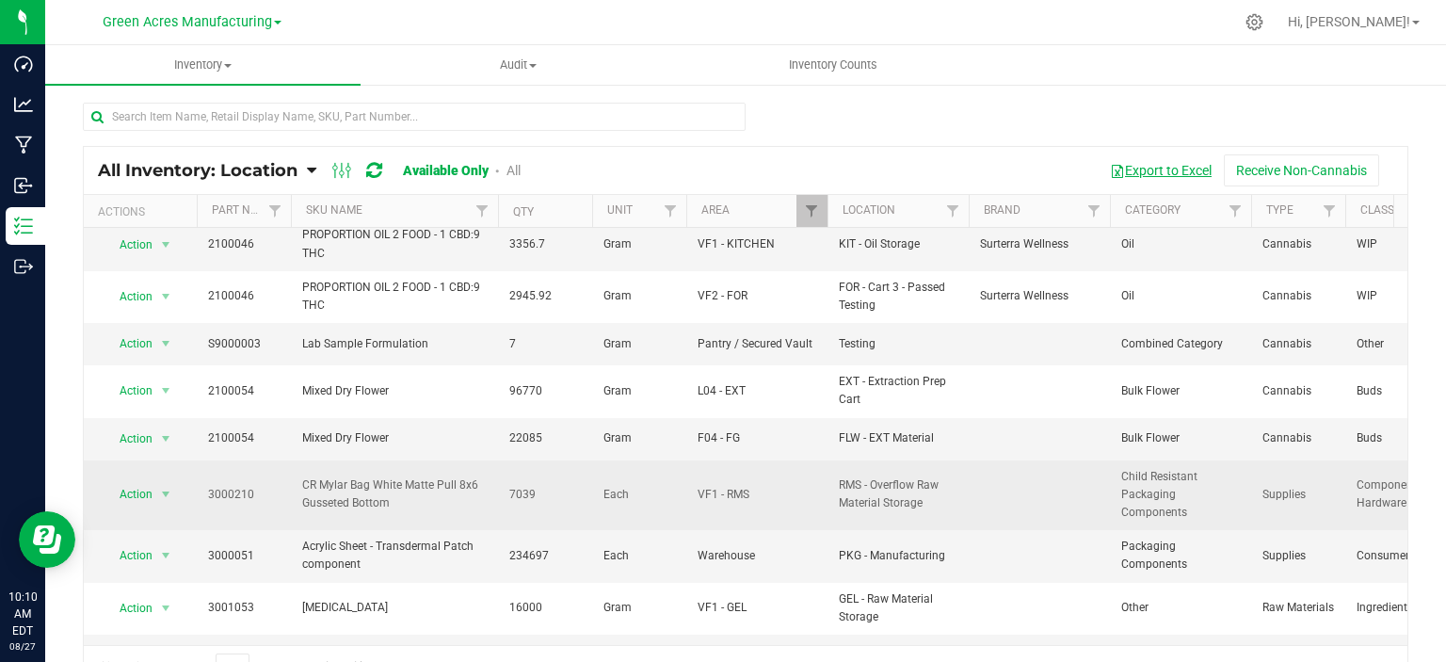
scroll to position [94, 0]
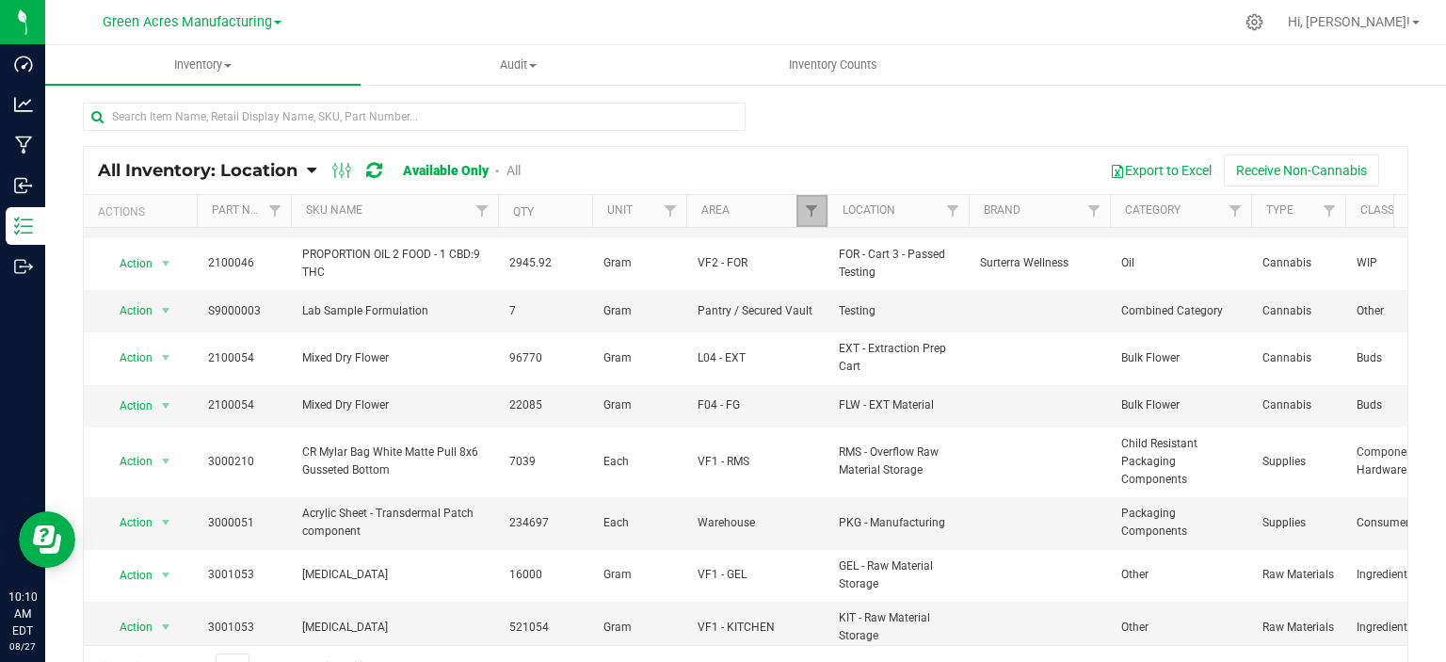
click at [821, 210] on link "Filter" at bounding box center [812, 211] width 31 height 32
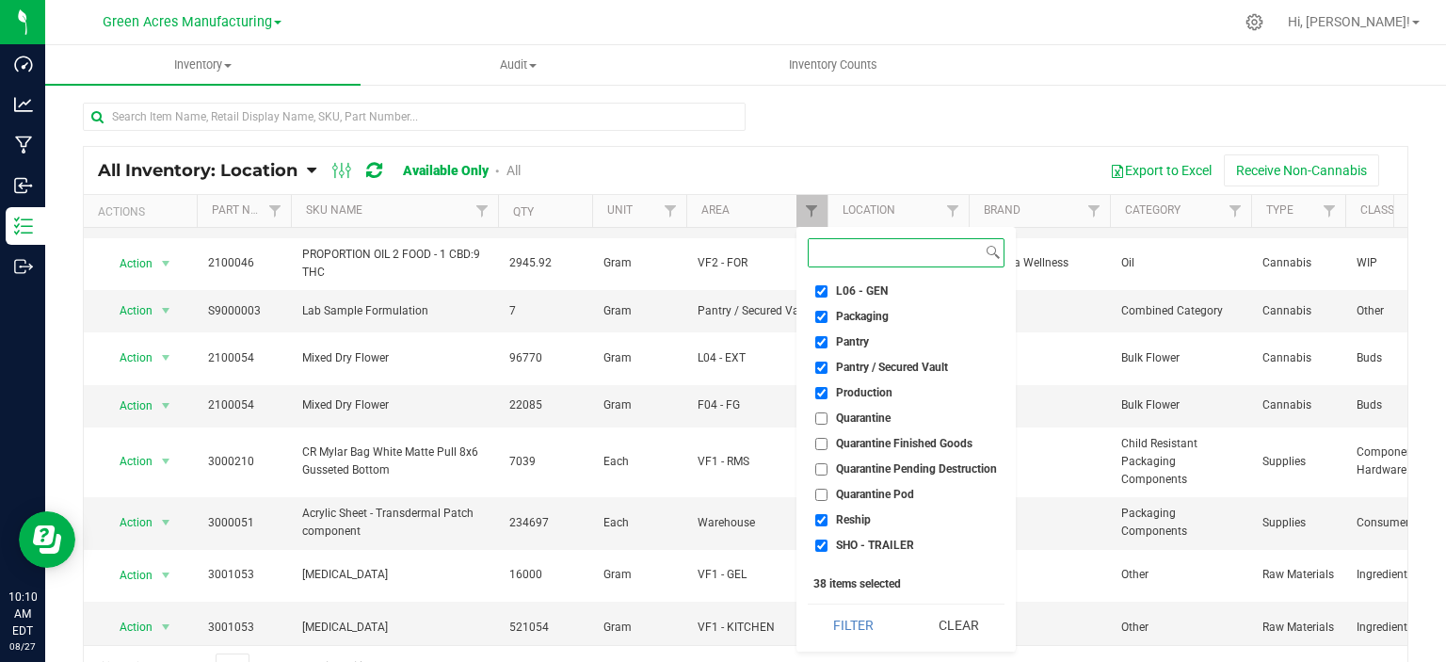
scroll to position [453, 0]
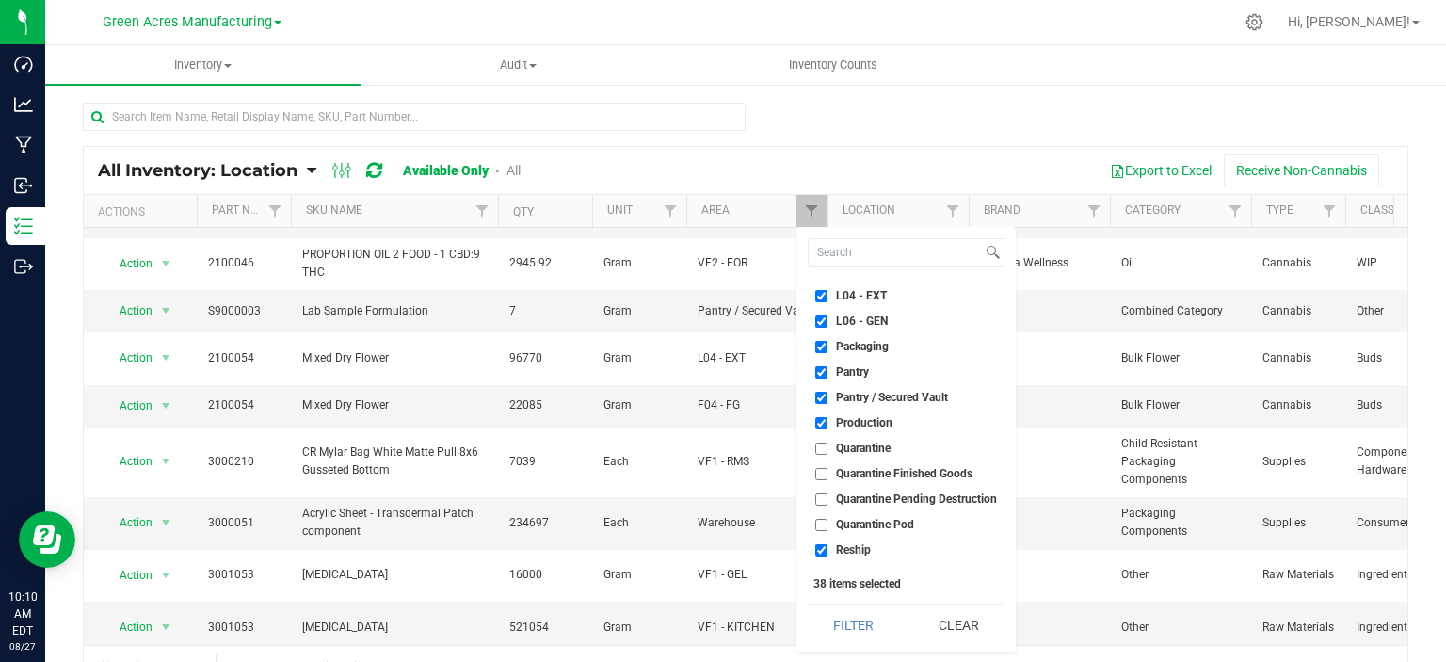
click at [998, 108] on div at bounding box center [746, 124] width 1326 height 43
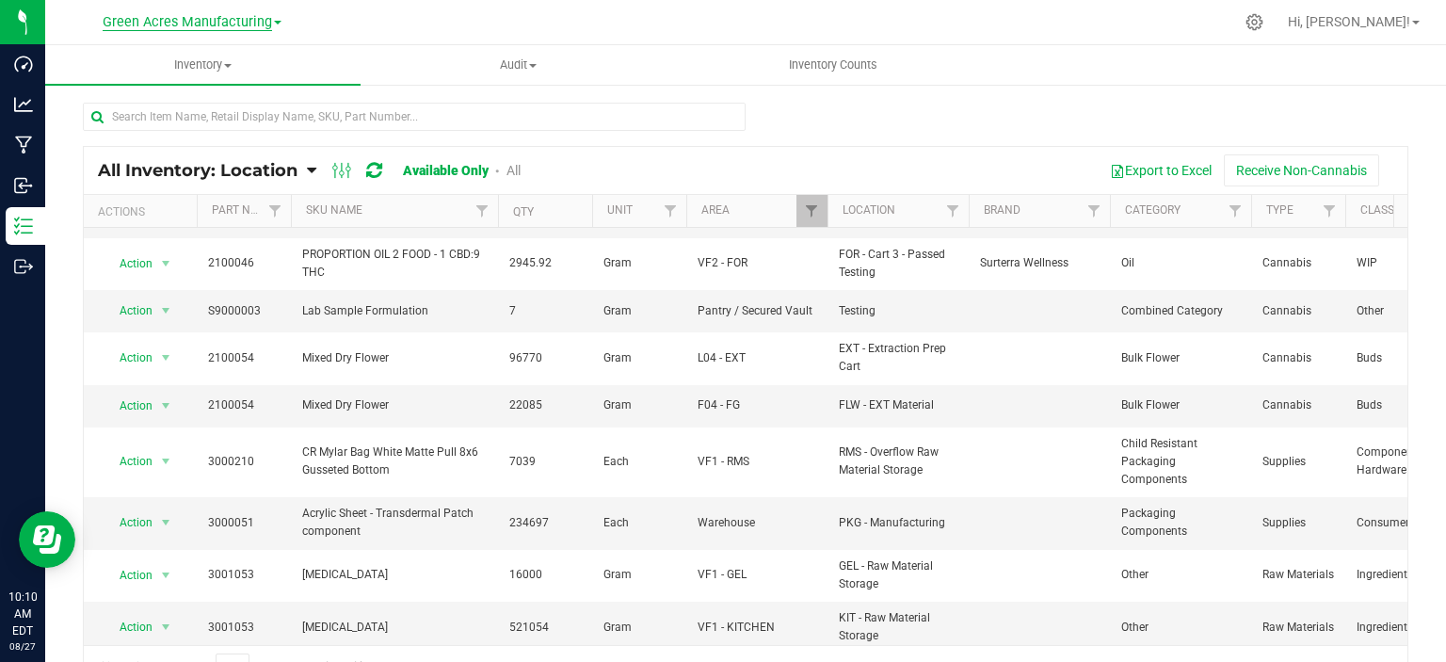
click at [230, 29] on span "Green Acres Manufacturing" at bounding box center [187, 22] width 169 height 17
click at [230, 115] on link "Tampa Warehouse" at bounding box center [192, 116] width 275 height 25
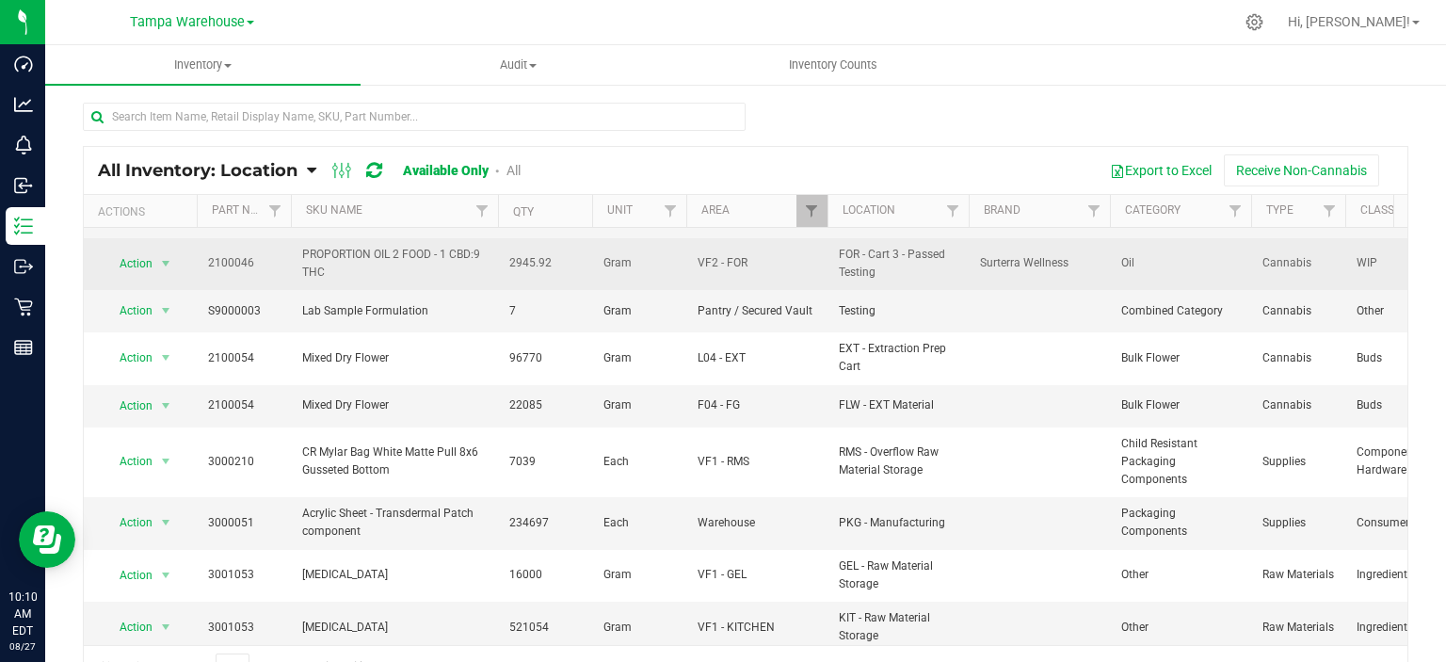
click at [920, 274] on div "Inventory All packages All inventory Waste log Create inventory Audit Inventory…" at bounding box center [745, 353] width 1401 height 617
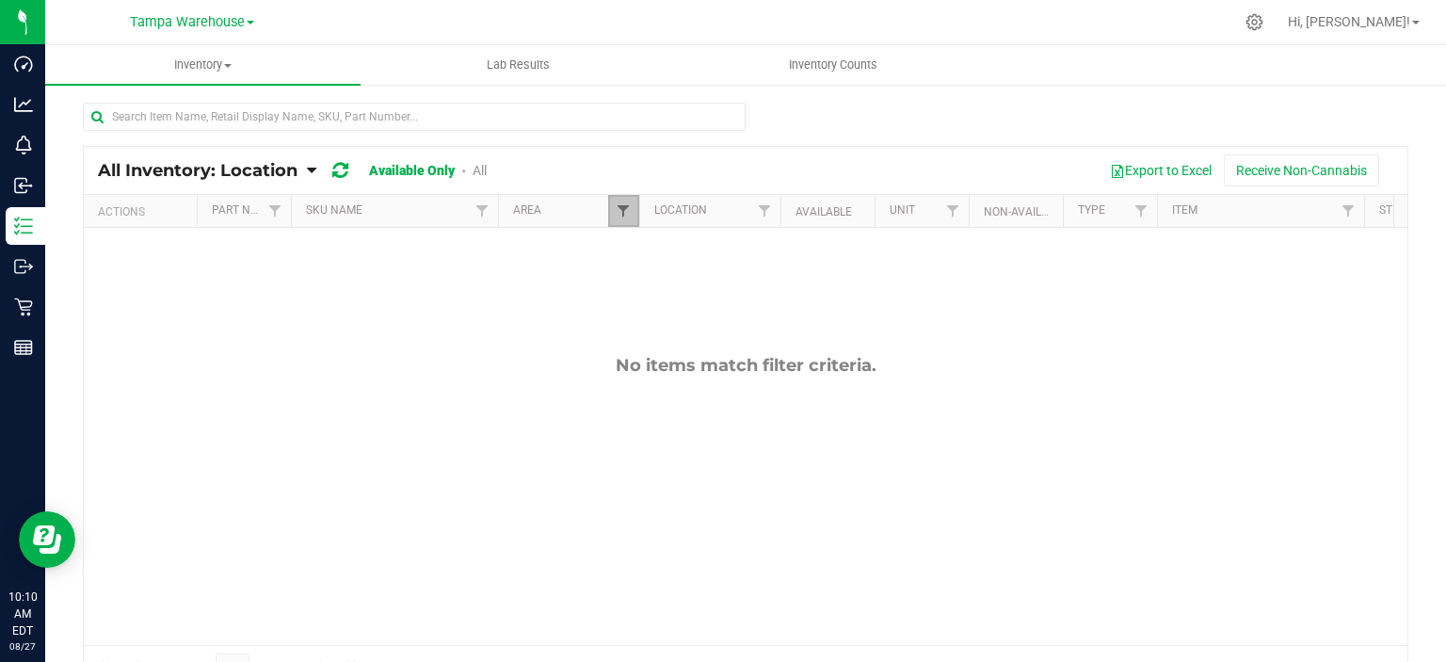
click at [618, 212] on span "Filter" at bounding box center [623, 210] width 15 height 15
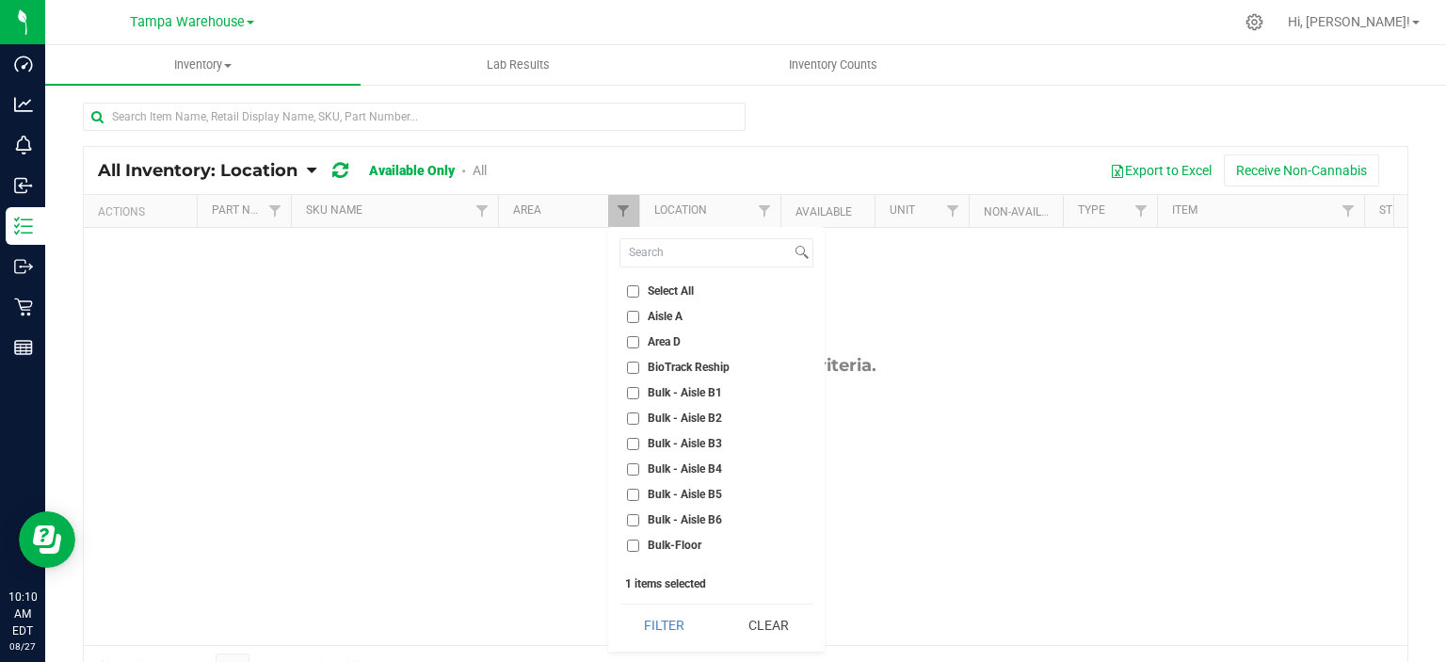
click at [670, 289] on span "Select All" at bounding box center [671, 290] width 46 height 11
click at [639, 289] on input "Select All" at bounding box center [633, 291] width 12 height 12
checkbox input "true"
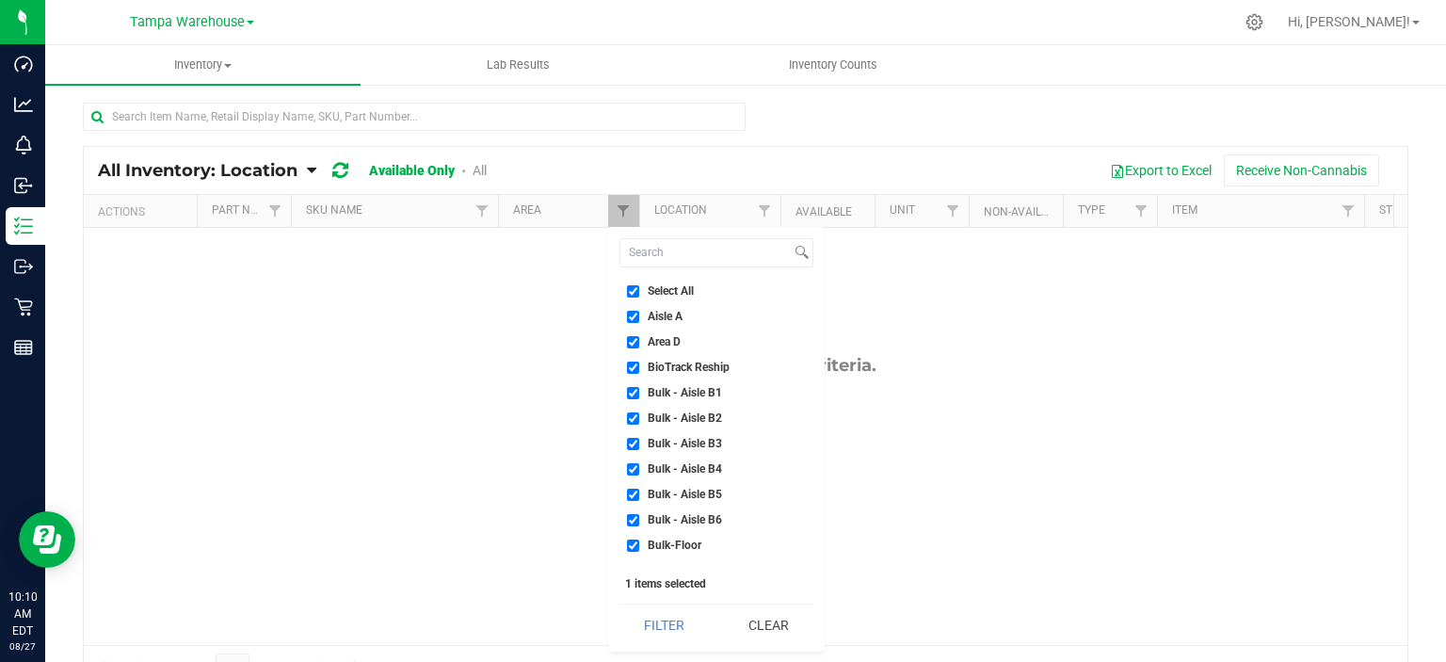
checkbox input "true"
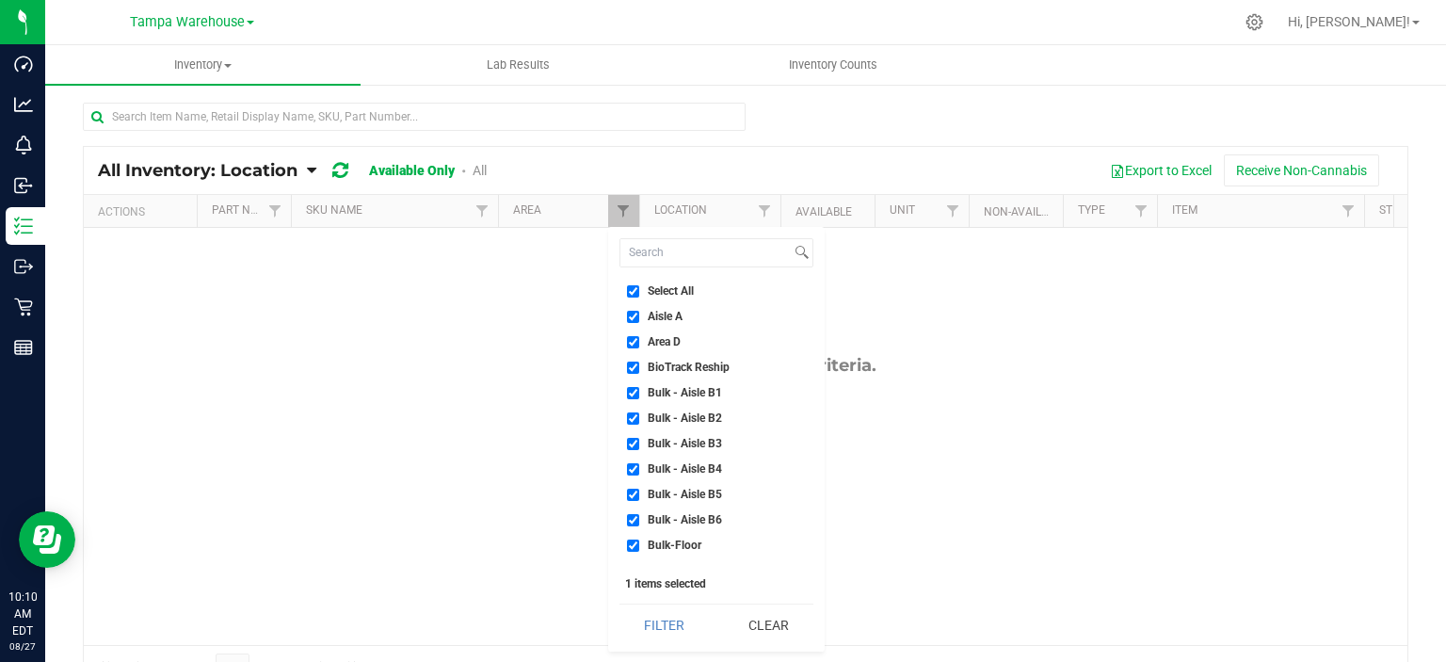
checkbox input "true"
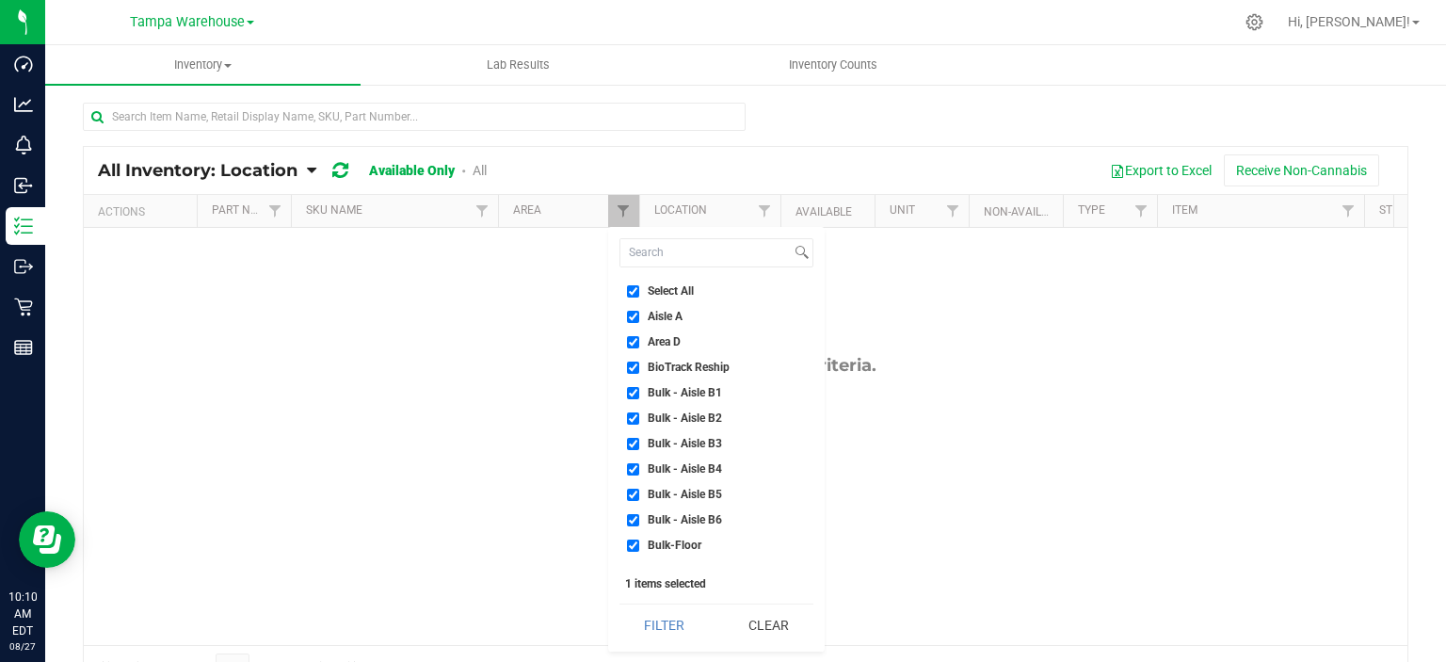
checkbox input "true"
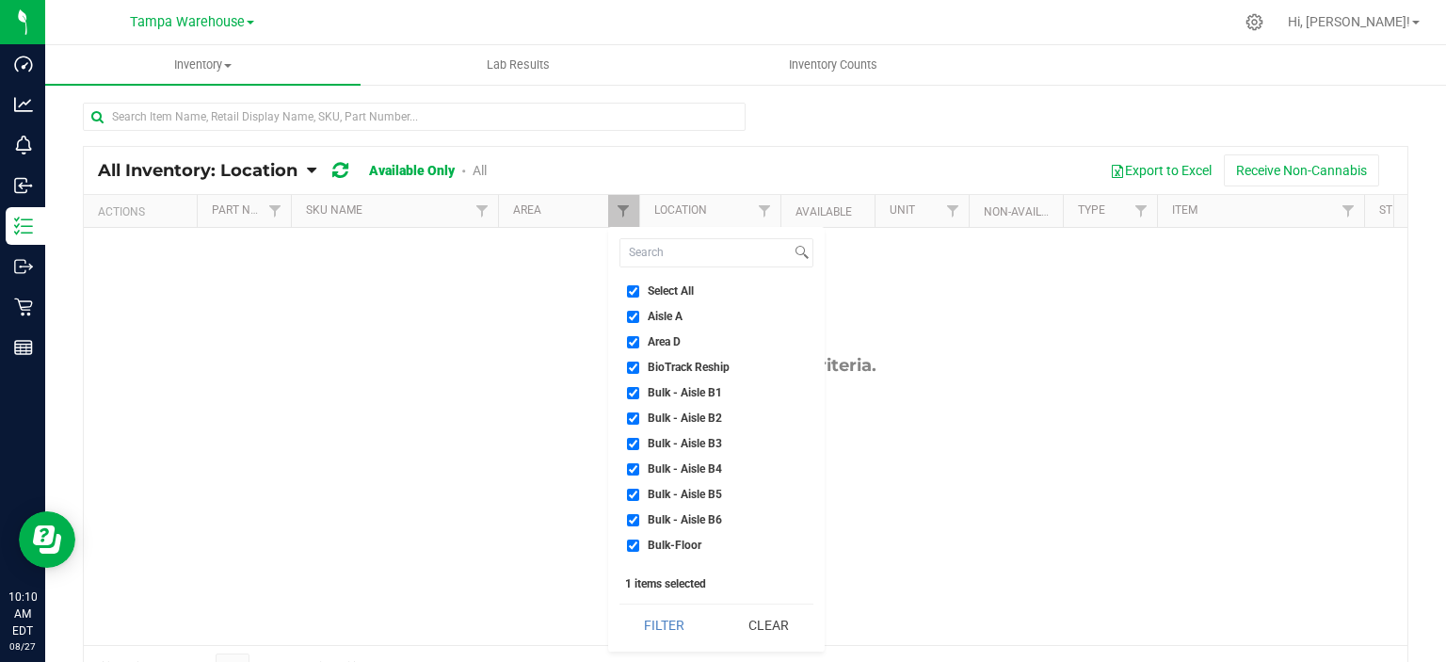
checkbox input "true"
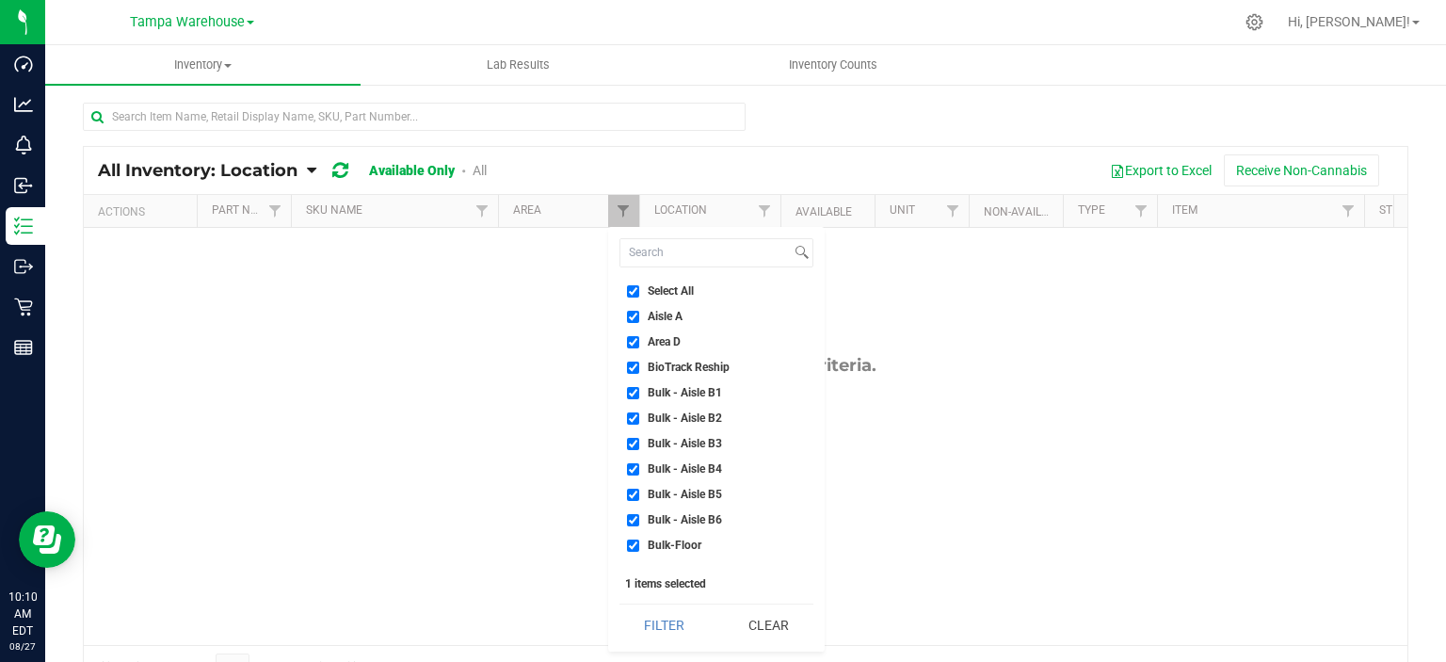
checkbox input "true"
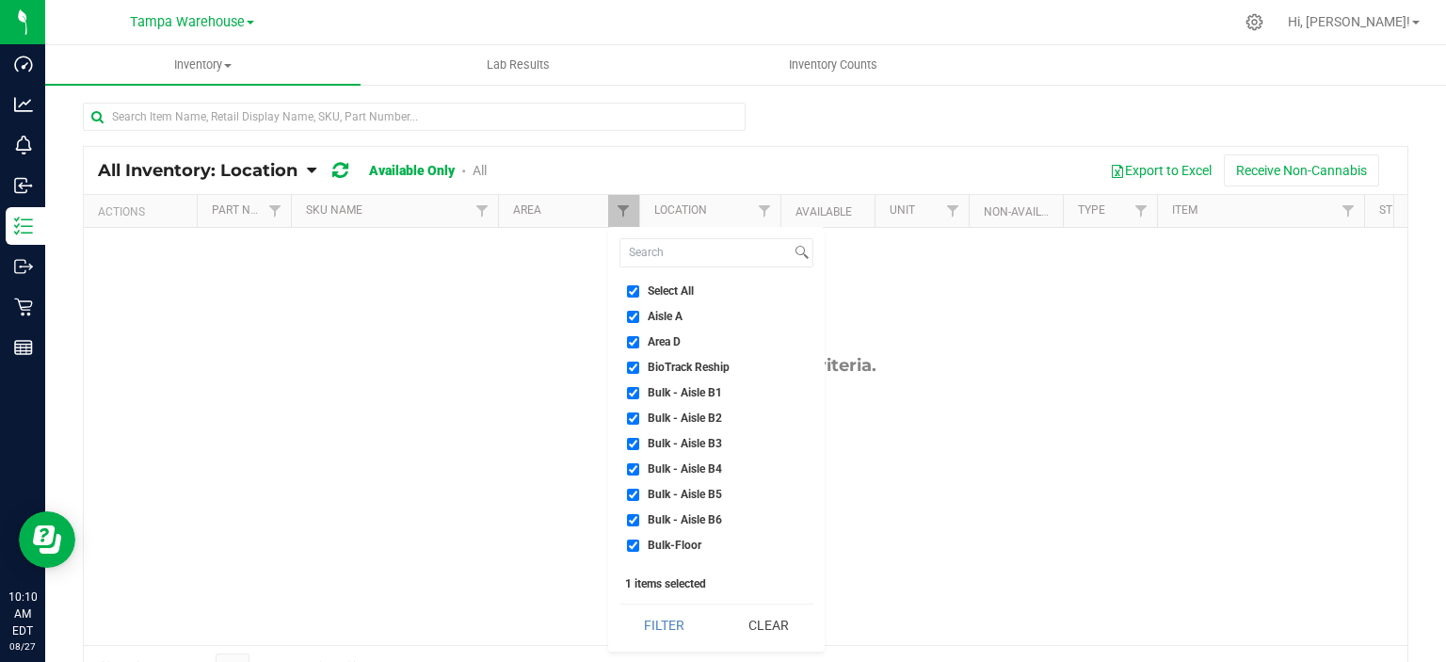
checkbox input "true"
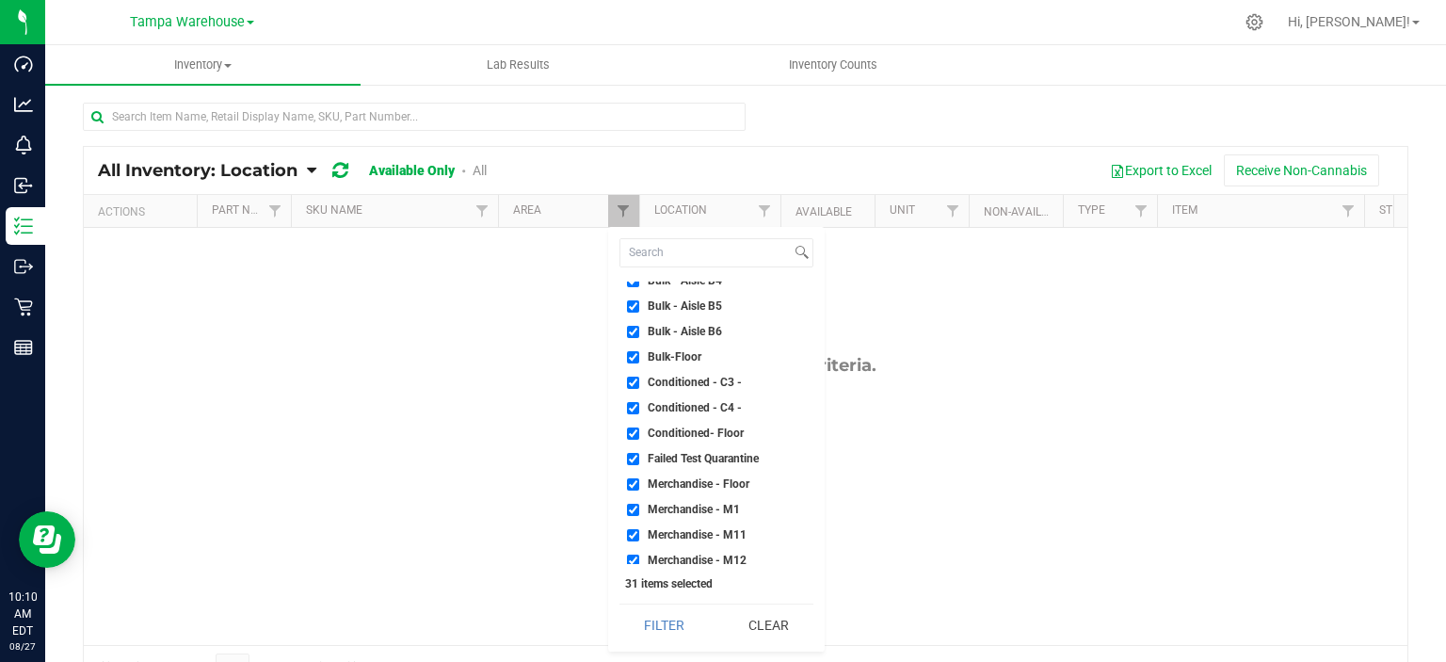
click at [701, 453] on span "Failed Test Quarantine" at bounding box center [703, 458] width 111 height 11
click at [639, 453] on input "Failed Test Quarantine" at bounding box center [633, 459] width 12 height 12
checkbox input "false"
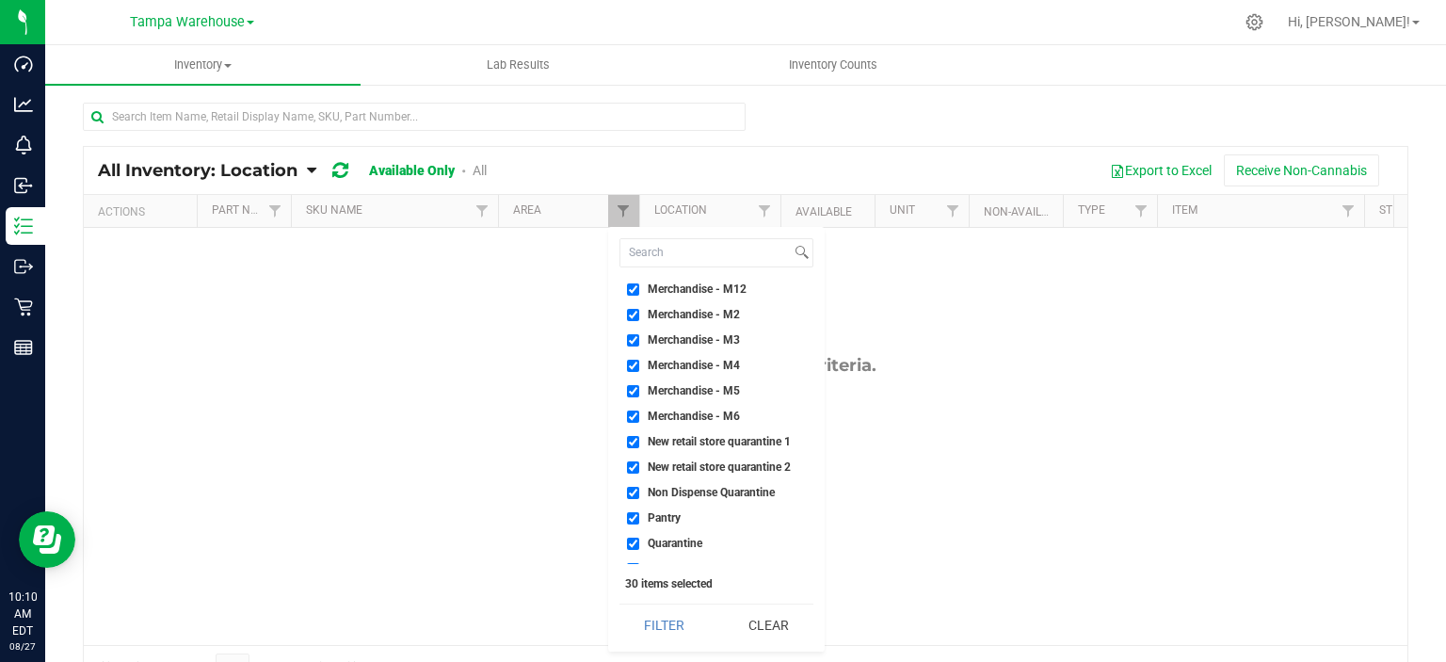
scroll to position [471, 0]
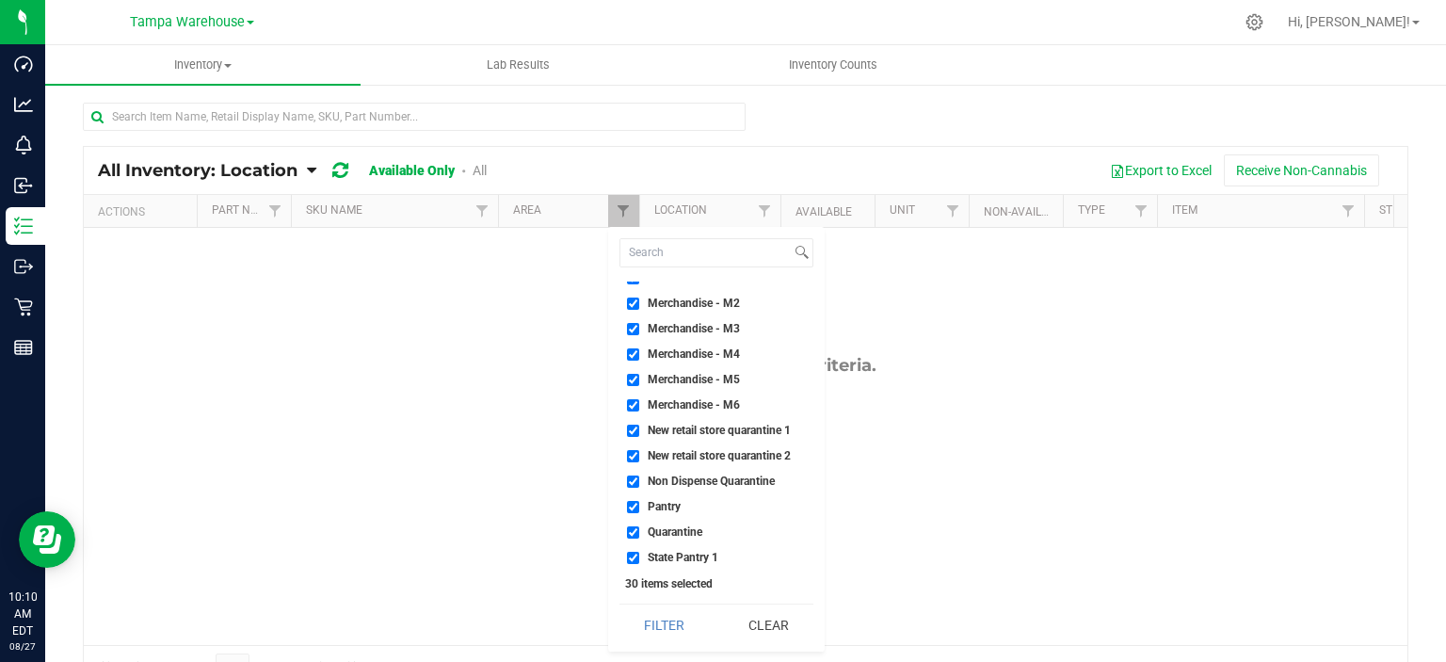
click at [719, 421] on li "New retail store quarantine 1" at bounding box center [717, 431] width 194 height 20
click at [717, 429] on span "New retail store quarantine 1" at bounding box center [719, 430] width 143 height 11
click at [639, 429] on input "New retail store quarantine 1" at bounding box center [633, 431] width 12 height 12
checkbox input "false"
click at [715, 451] on span "New retail store quarantine 2" at bounding box center [719, 455] width 143 height 11
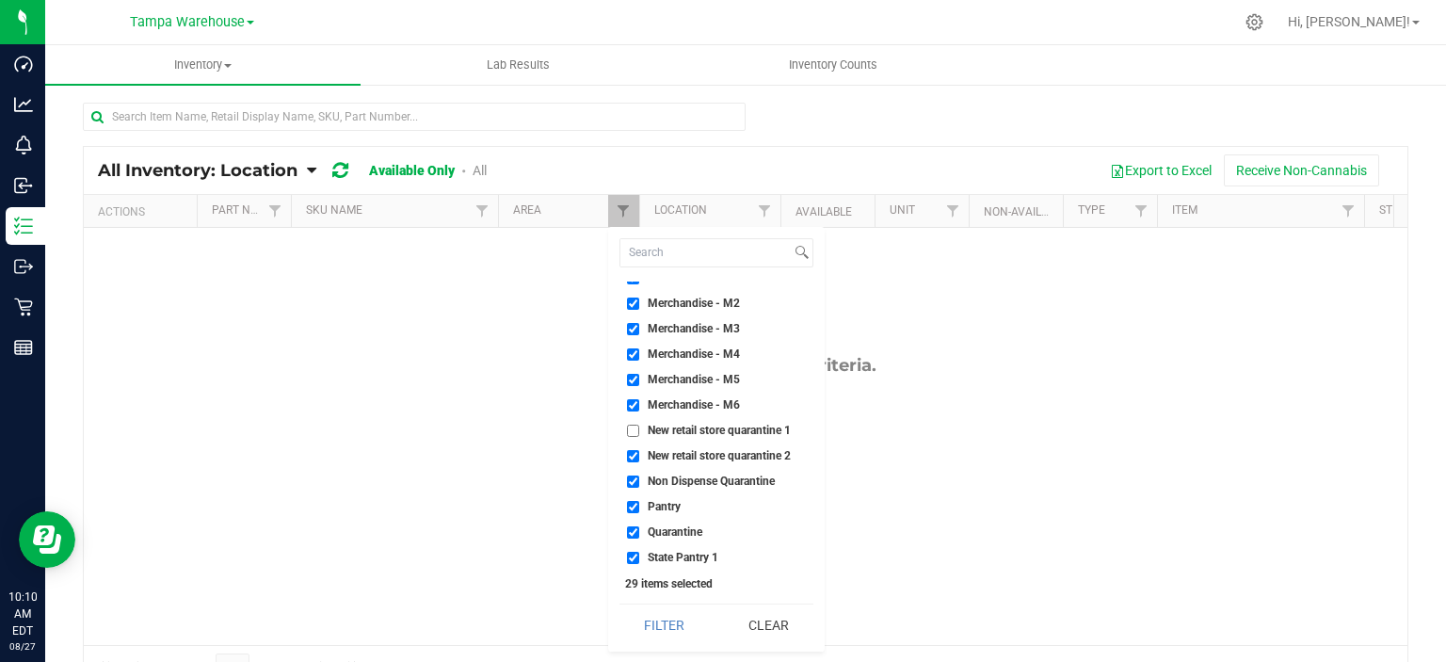
click at [639, 451] on input "New retail store quarantine 2" at bounding box center [633, 456] width 12 height 12
checkbox input "false"
click at [715, 490] on li "Non Dispense Quarantine" at bounding box center [717, 482] width 194 height 20
click at [712, 477] on span "Non Dispense Quarantine" at bounding box center [711, 480] width 127 height 11
click at [639, 477] on input "Non Dispense Quarantine" at bounding box center [633, 481] width 12 height 12
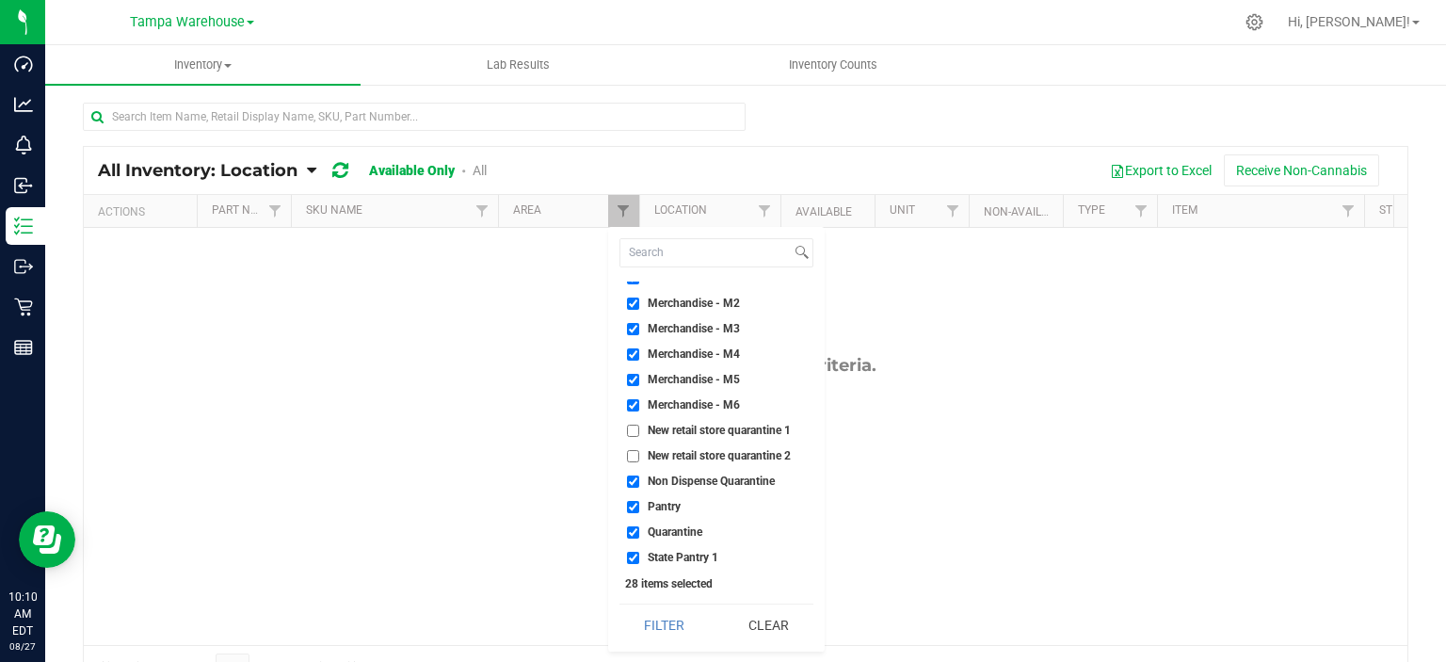
checkbox input "false"
click at [690, 526] on span "Quarantine" at bounding box center [675, 531] width 55 height 11
click at [639, 526] on input "Quarantine" at bounding box center [633, 532] width 12 height 12
checkbox input "false"
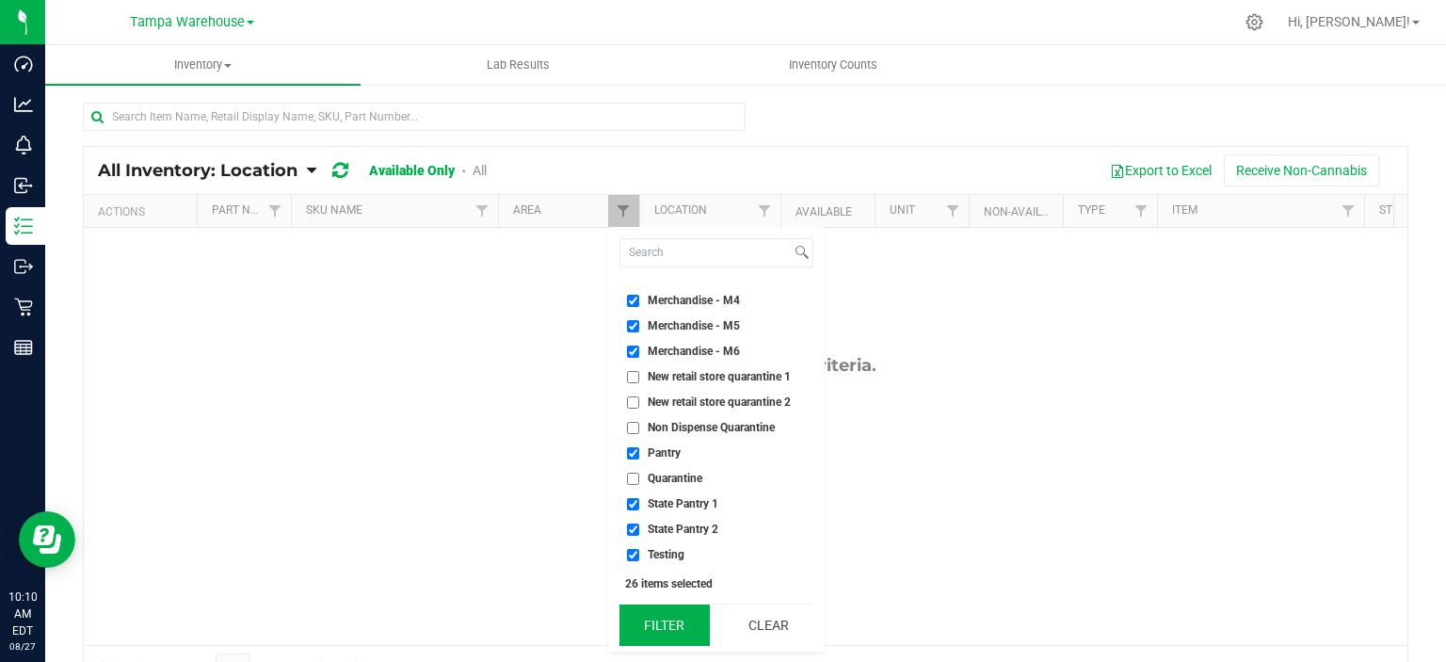
click at [672, 624] on button "Filter" at bounding box center [665, 624] width 90 height 41
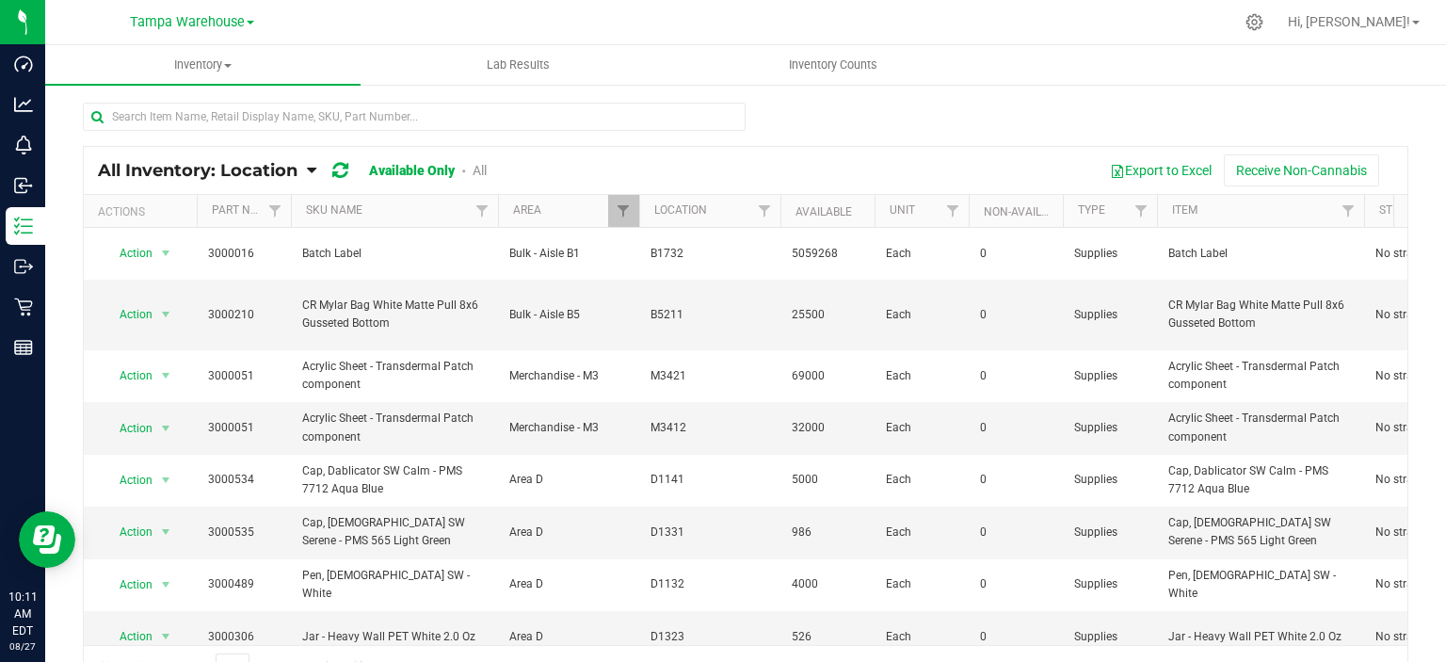
click at [636, 208] on div at bounding box center [640, 211] width 8 height 33
drag, startPoint x: 630, startPoint y: 196, endPoint x: 618, endPoint y: 211, distance: 19.4
click at [618, 211] on span "Filter" at bounding box center [623, 210] width 15 height 15
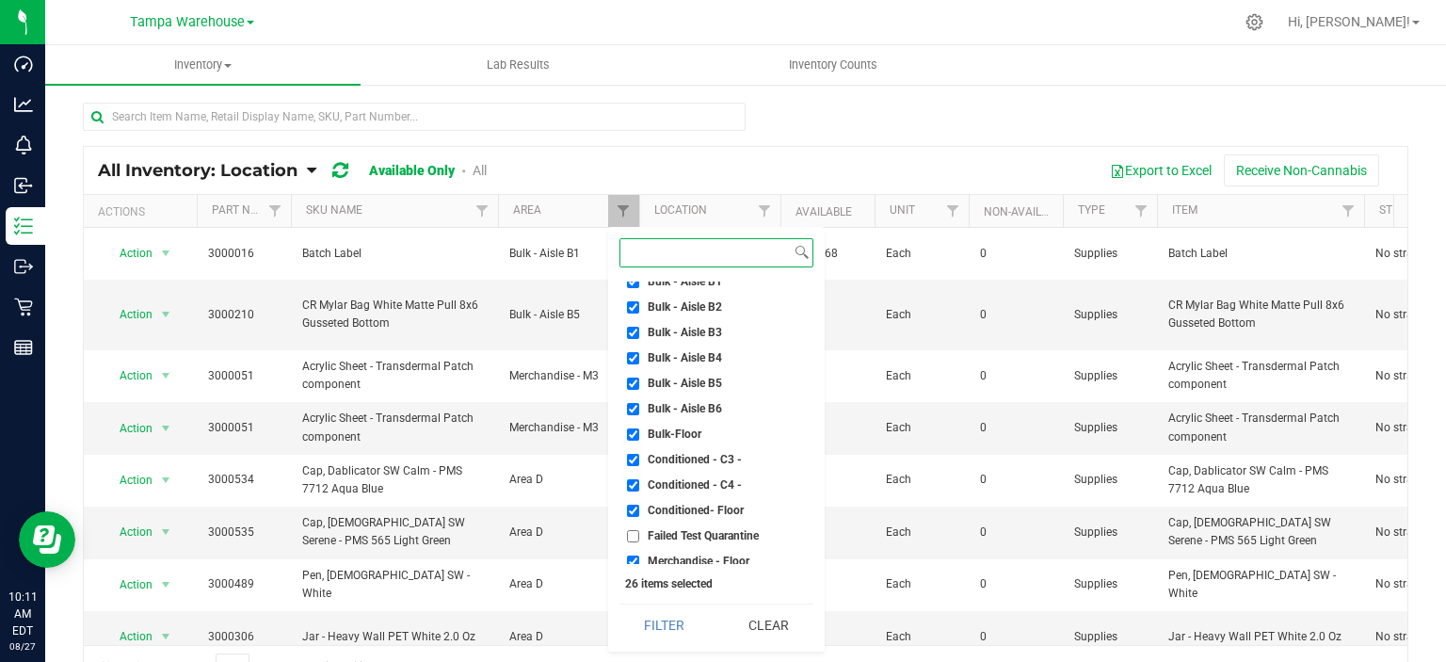
scroll to position [524, 0]
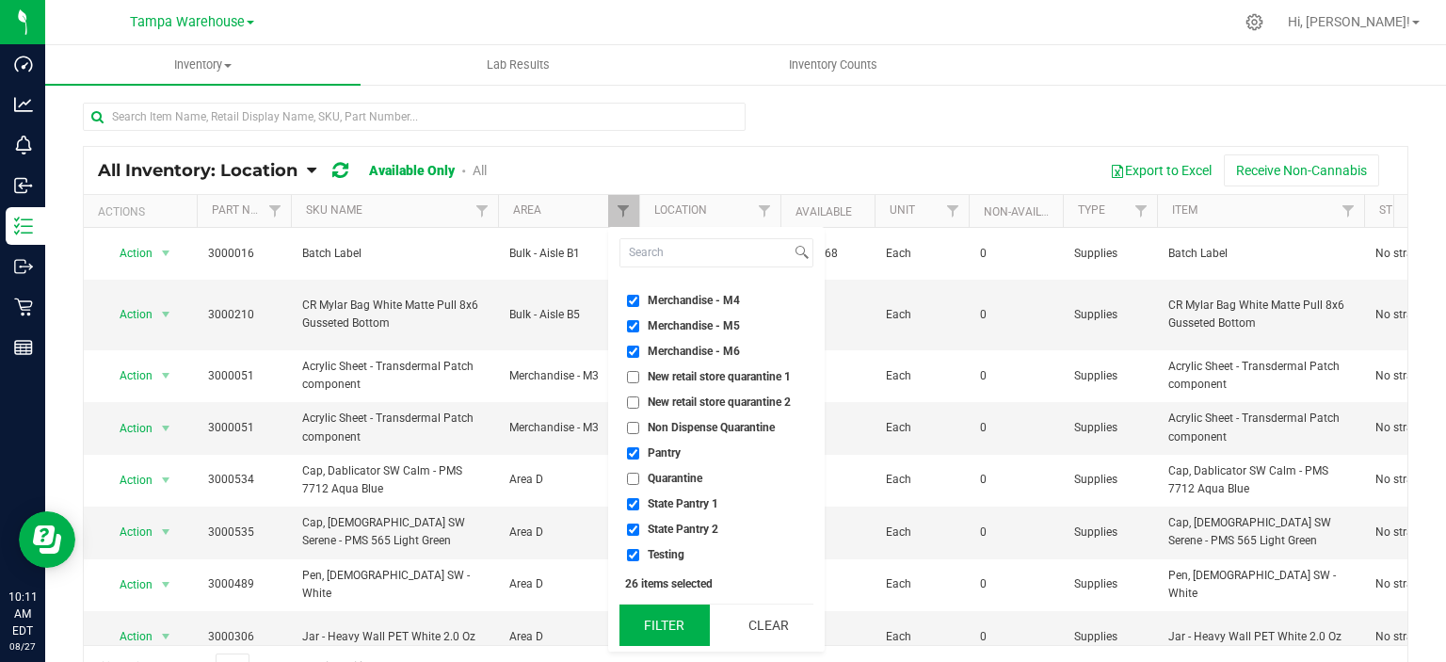
click at [678, 617] on button "Filter" at bounding box center [665, 624] width 90 height 41
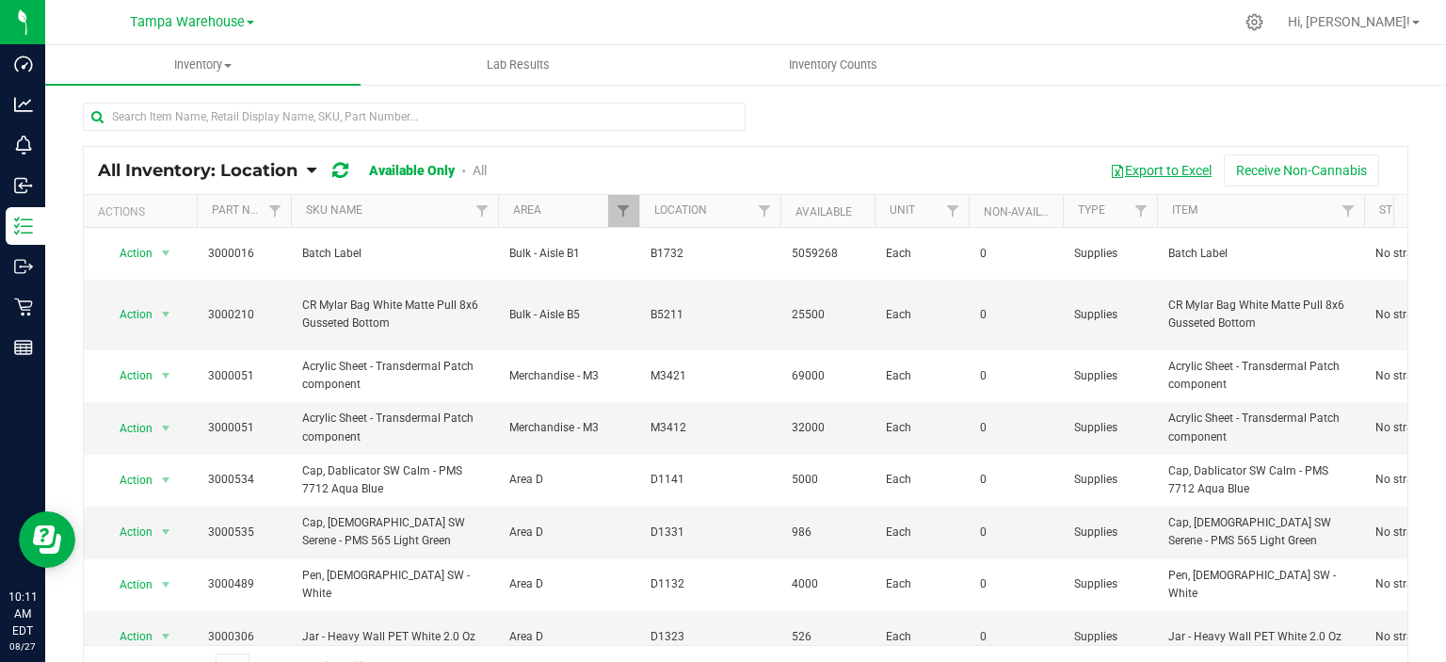
click at [1149, 168] on button "Export to Excel" at bounding box center [1161, 170] width 126 height 32
click at [1409, 111] on div "All Inventory: Location Item Summary Item (default) Item by Strain Item by Loca…" at bounding box center [745, 377] width 1401 height 588
